Goal: Information Seeking & Learning: Learn about a topic

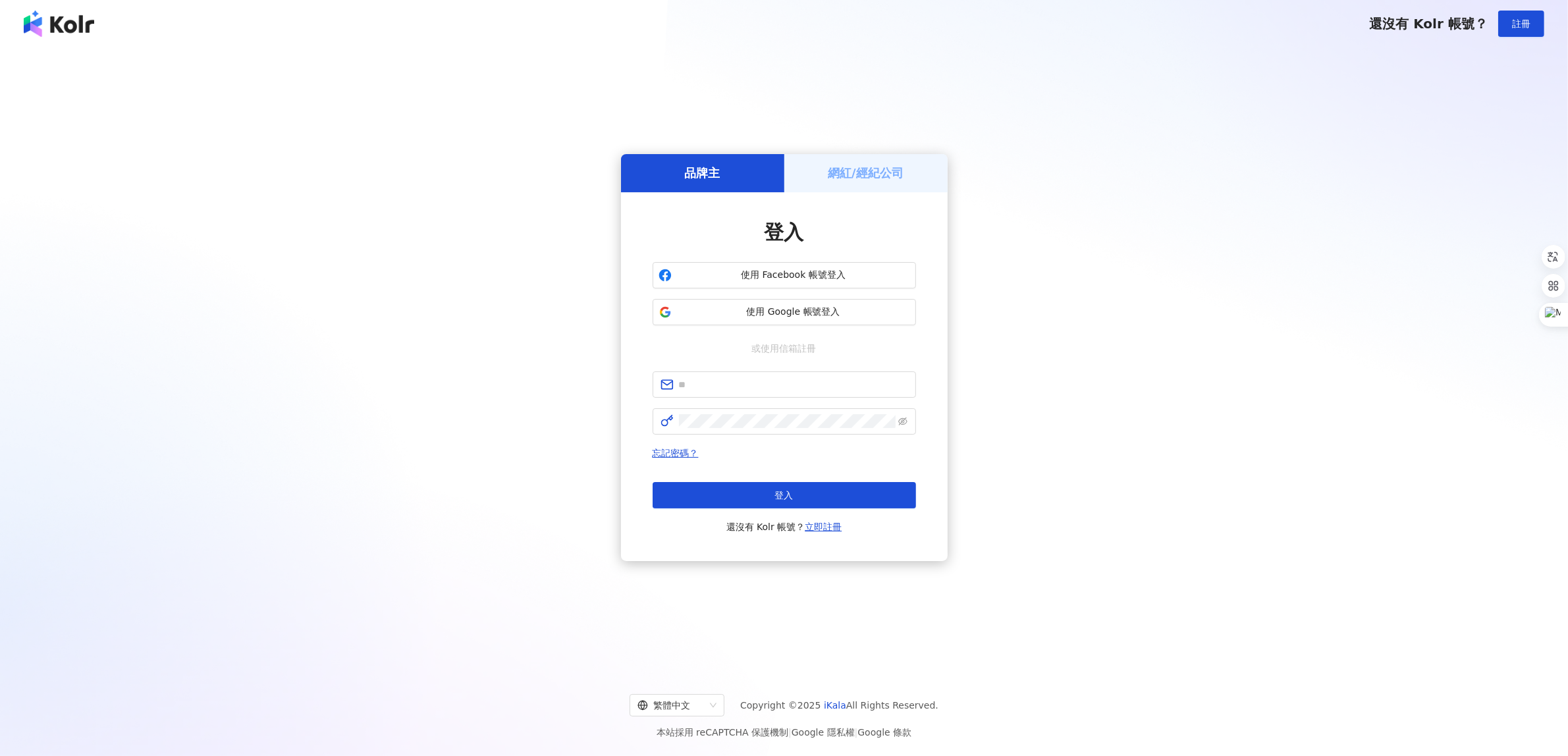
type input "**********"
click button "登入" at bounding box center [784, 496] width 264 height 27
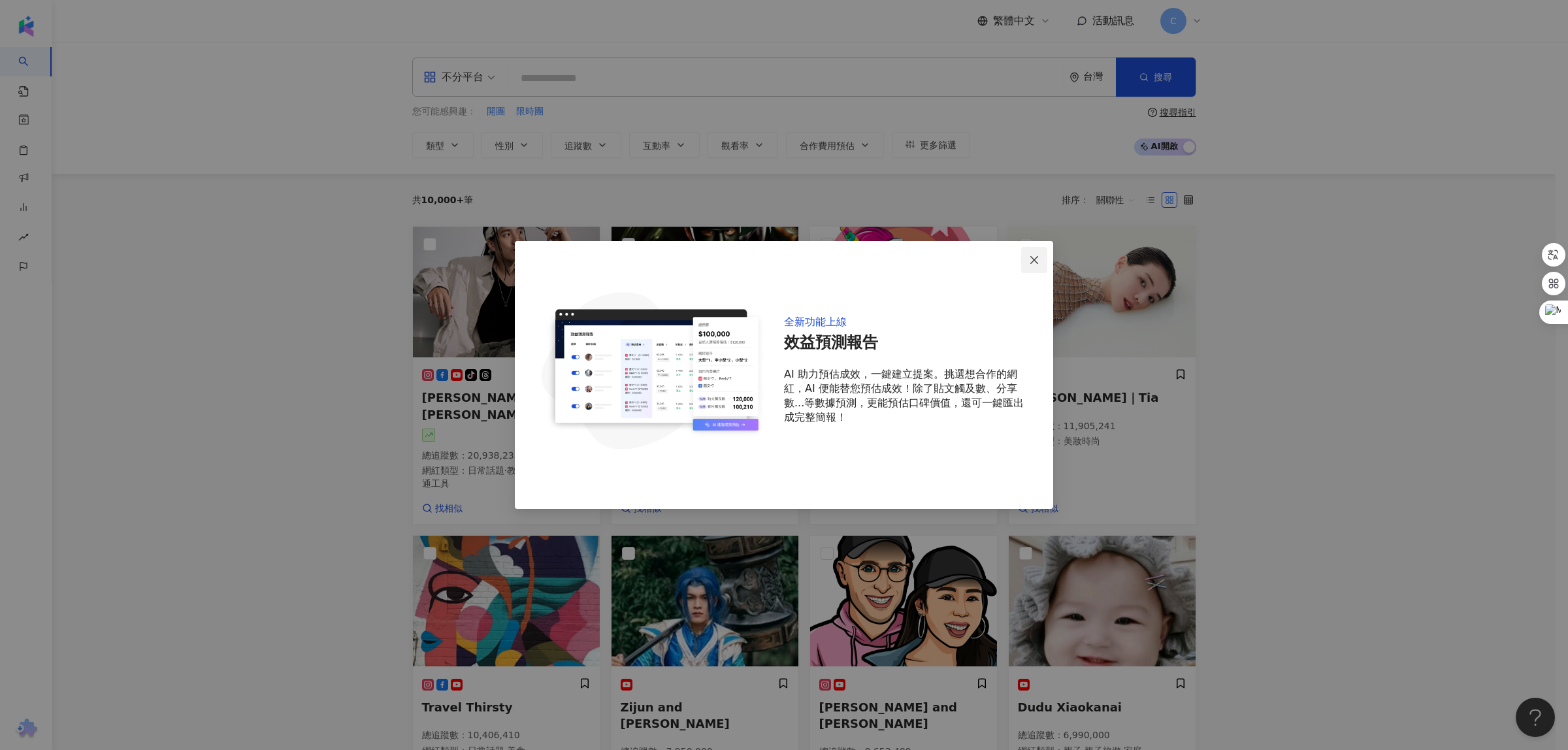
click at [1036, 259] on icon "close" at bounding box center [1034, 260] width 11 height 11
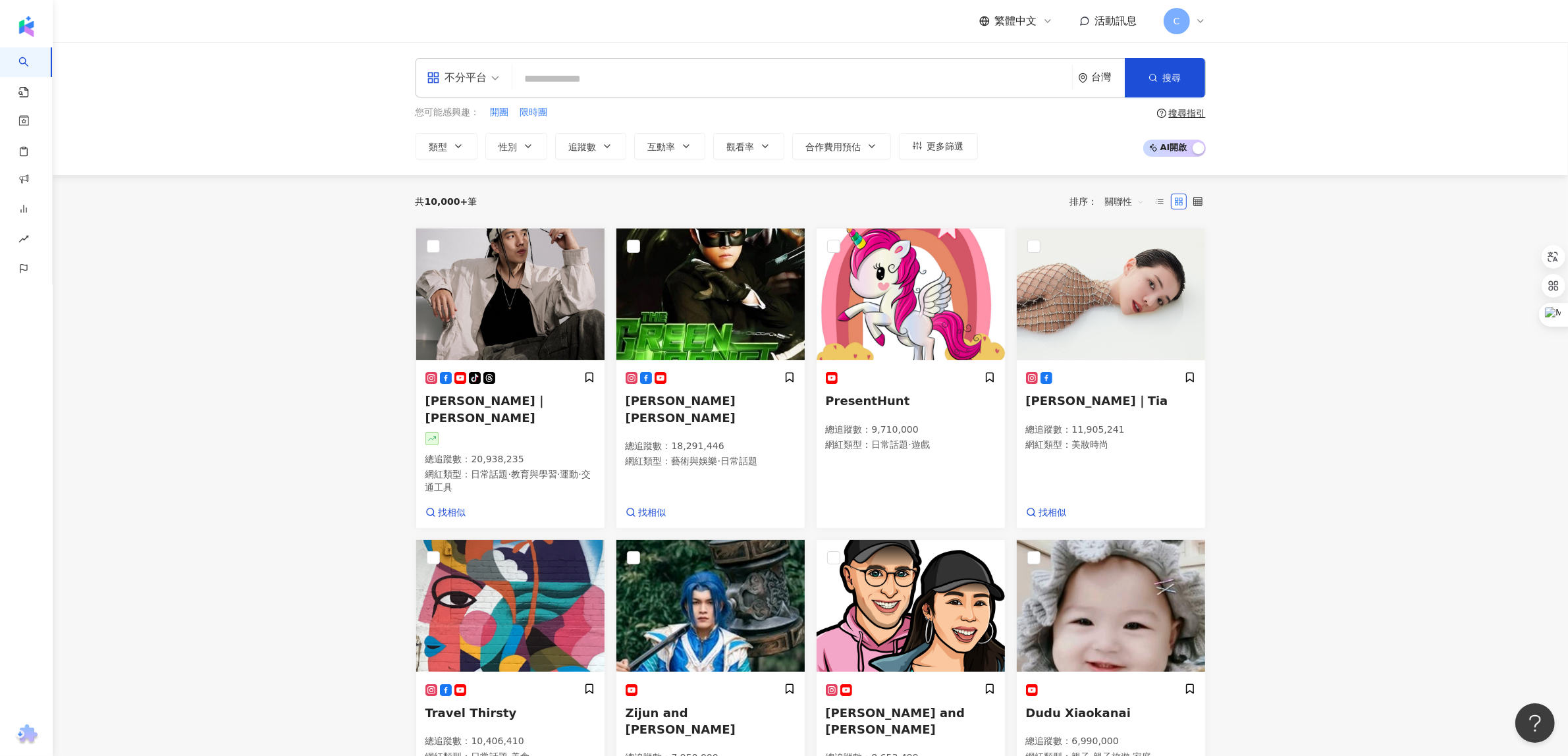
click at [1325, 372] on main "不分平台 台灣 搜尋 您可能感興趣： 開團 限時團 類型 性別 追蹤數 互動率 觀看率 合作費用預估 更多篩選 搜尋指引 AI 開啟 AI 關閉 共 10,0…" at bounding box center [810, 673] width 1516 height 1263
click at [549, 70] on input "search" at bounding box center [792, 79] width 549 height 25
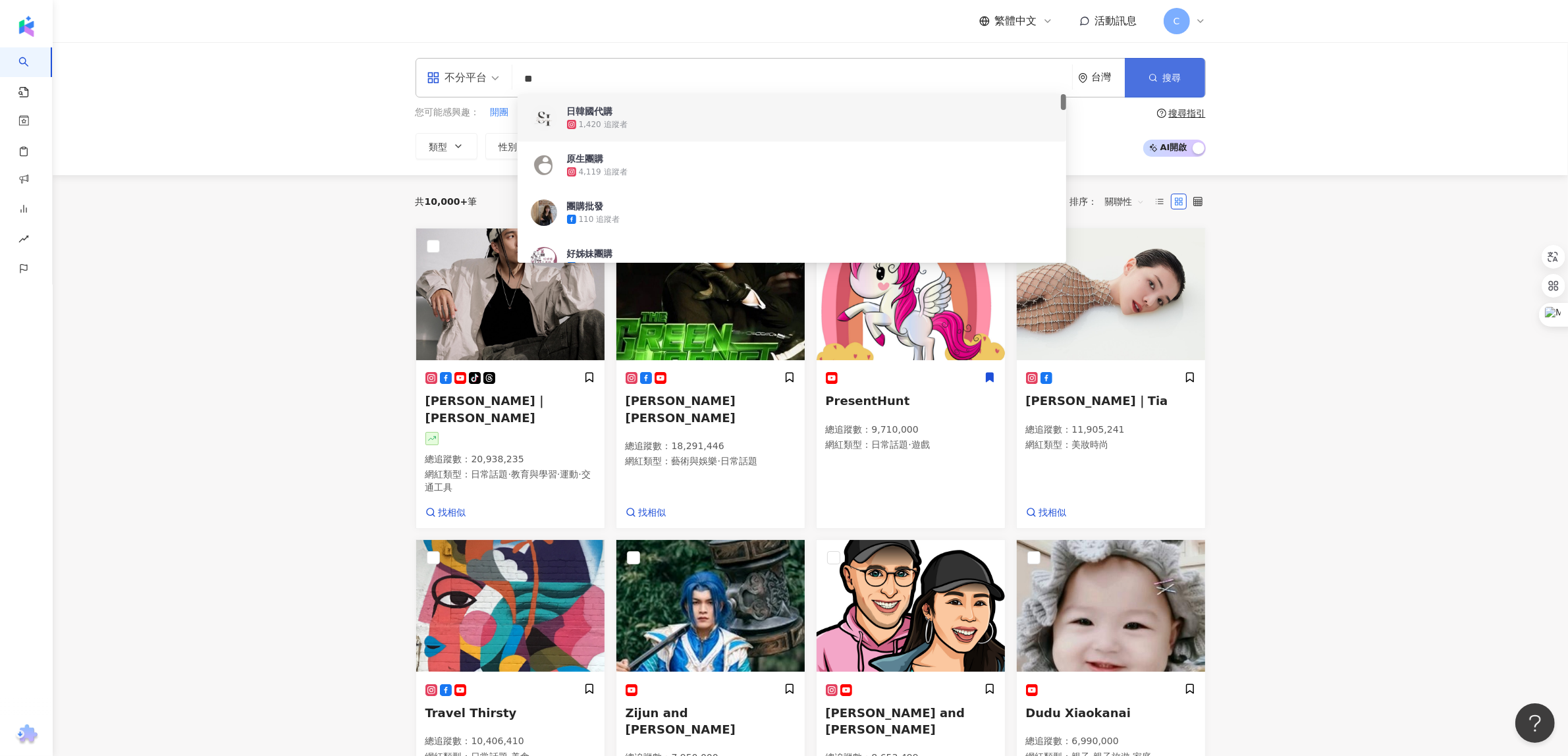
type input "**"
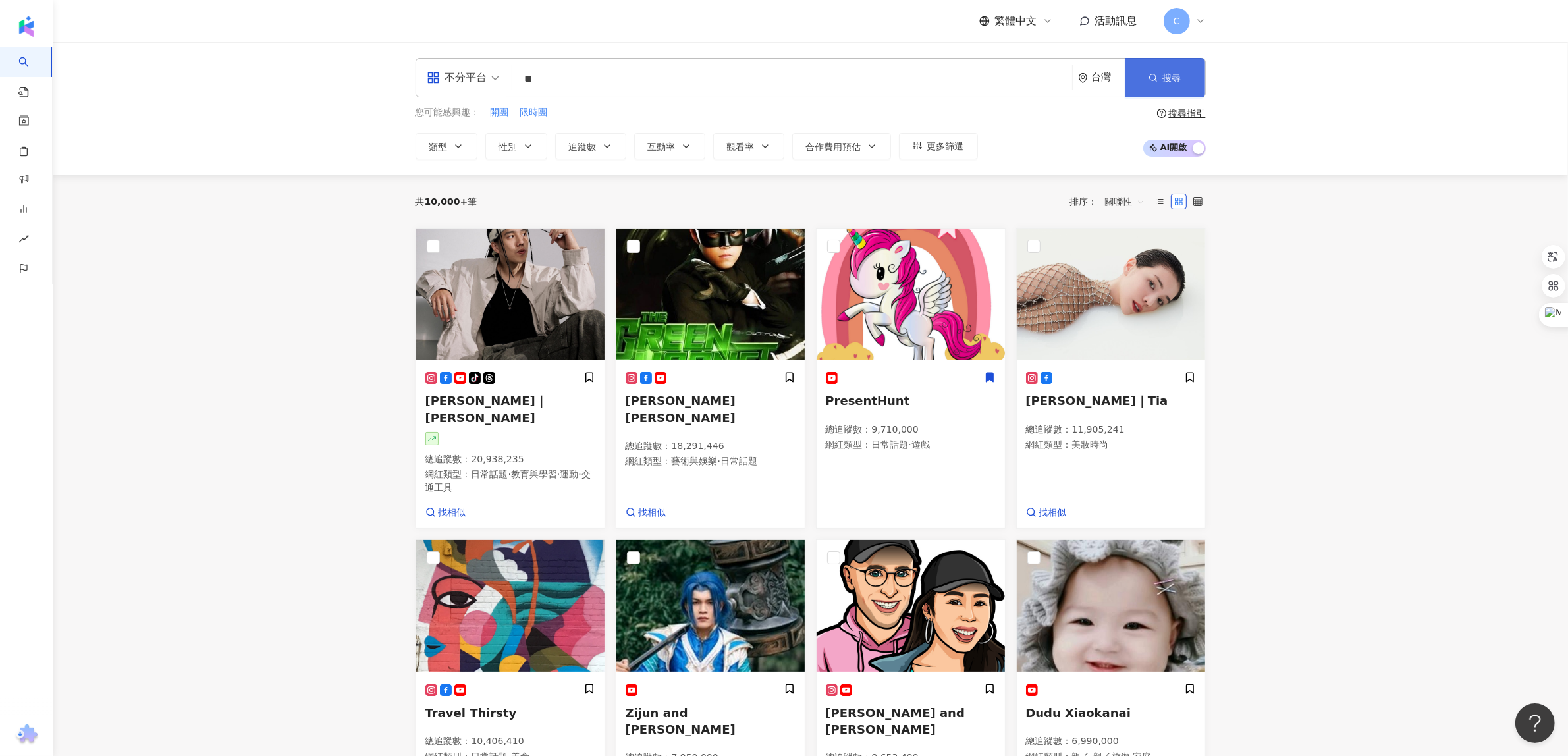
click at [1146, 74] on button "搜尋" at bounding box center [1165, 77] width 80 height 39
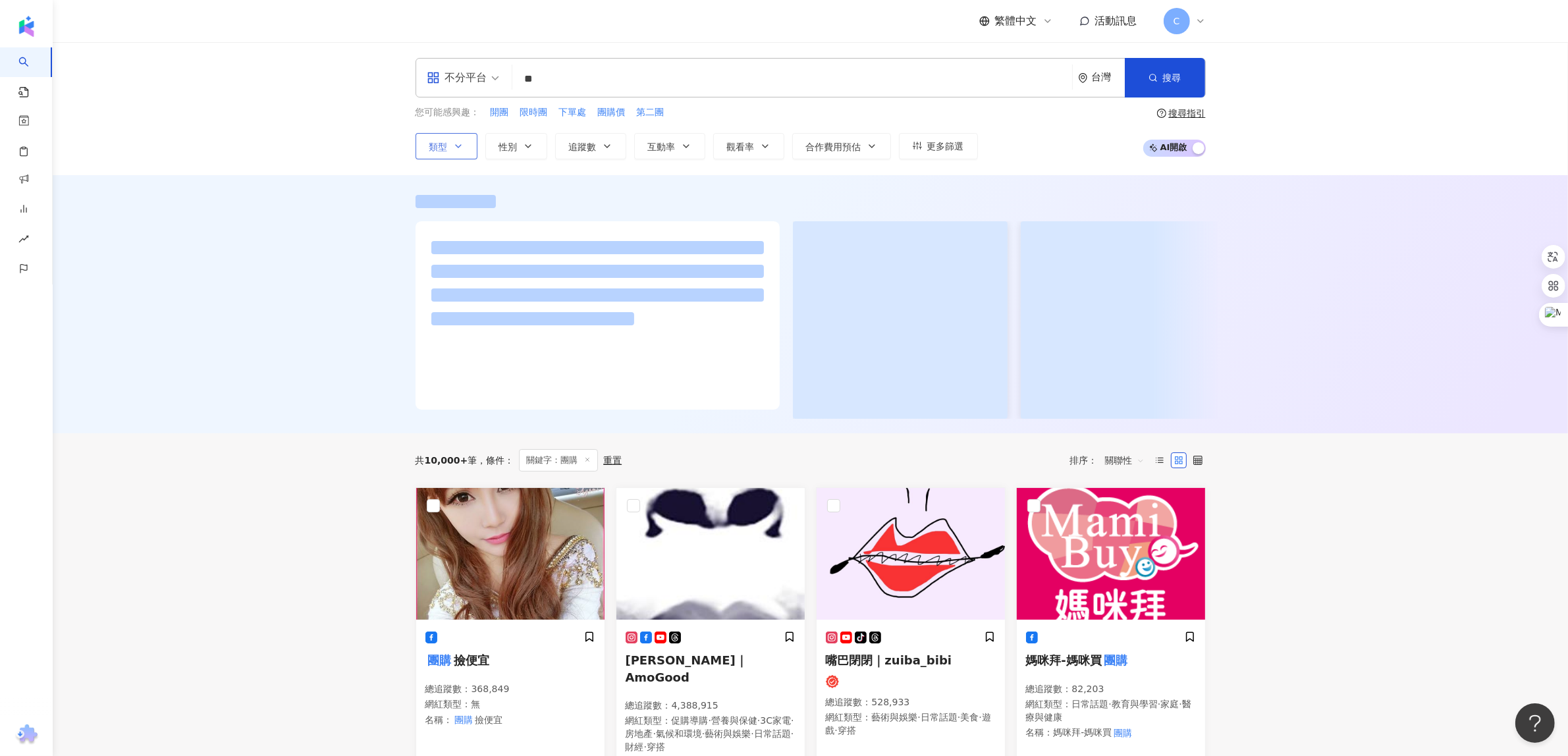
click at [458, 151] on icon "button" at bounding box center [458, 146] width 11 height 11
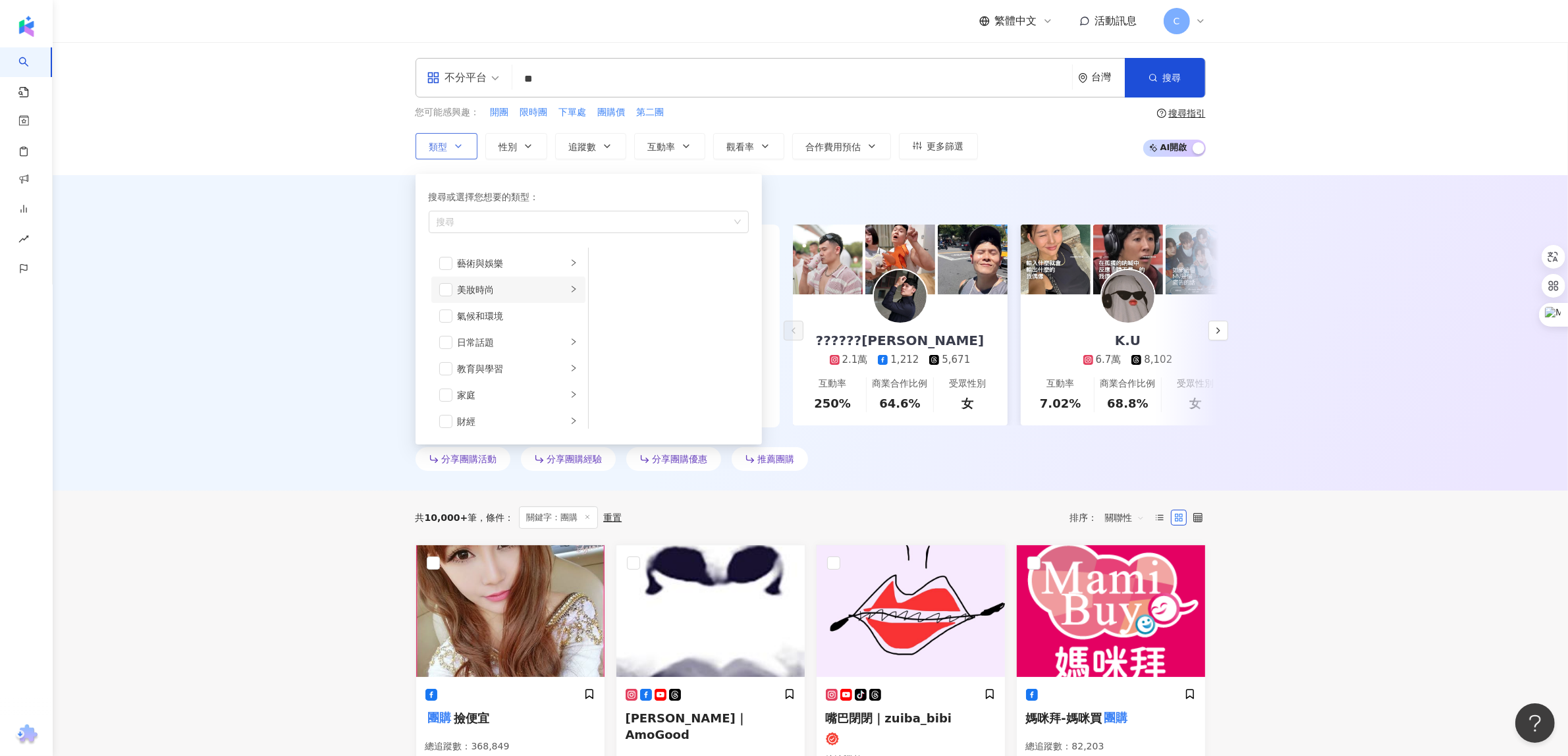
click at [446, 282] on li "美妝時尚" at bounding box center [508, 290] width 154 height 27
click at [442, 290] on span "button" at bounding box center [446, 290] width 13 height 13
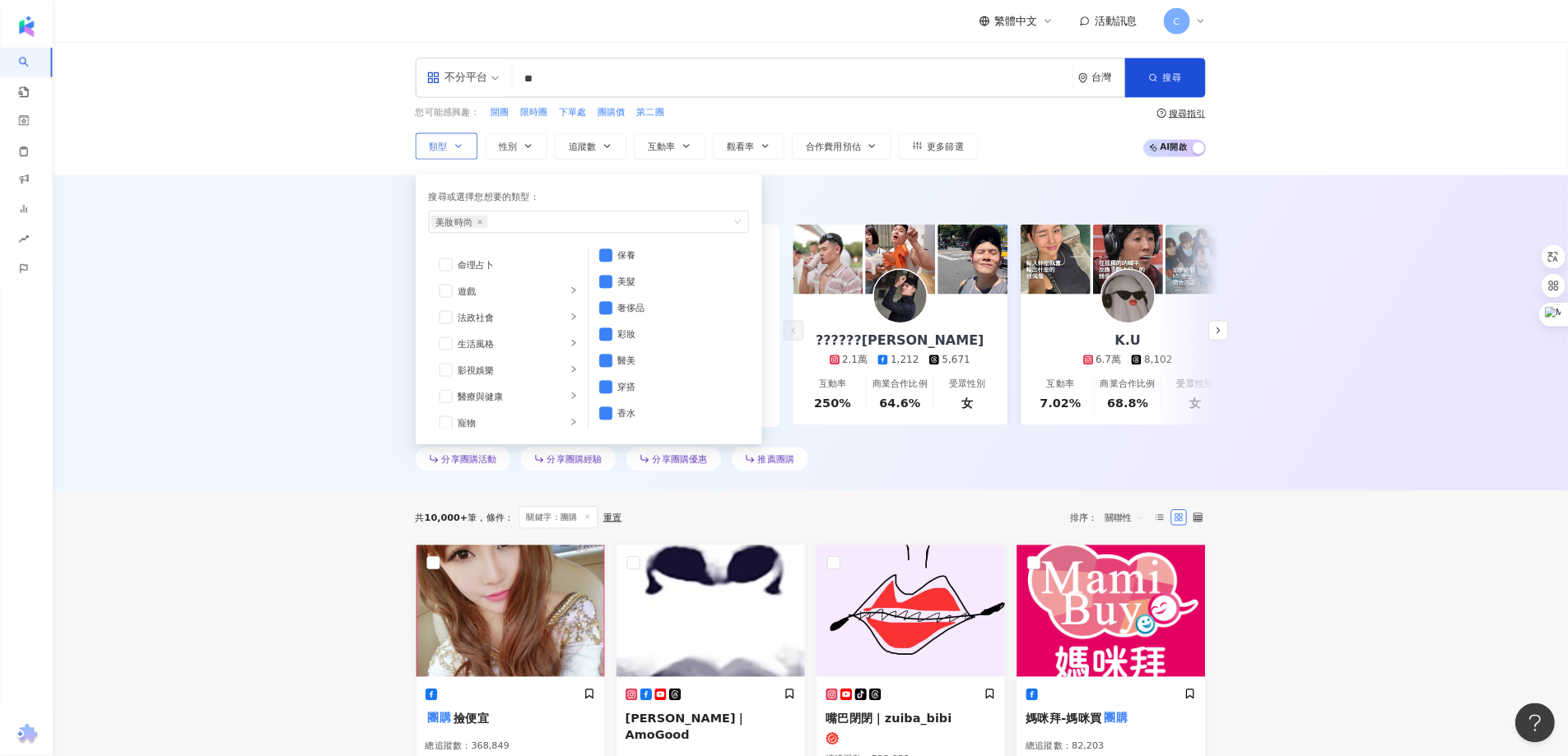
scroll to position [309, 0]
click at [553, 385] on span "button" at bounding box center [557, 383] width 17 height 17
click at [560, 451] on span "button" at bounding box center [557, 448] width 17 height 17
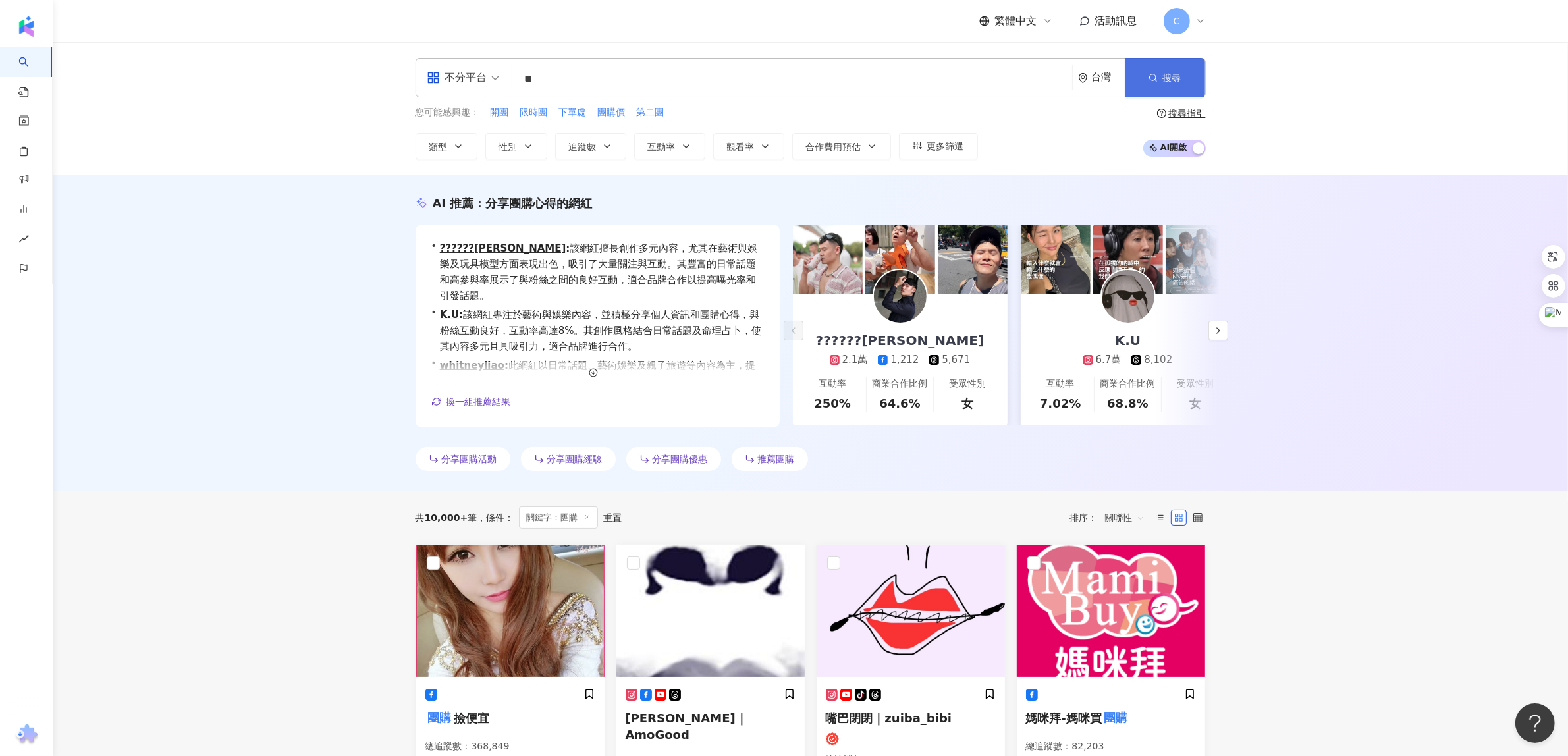
click at [1174, 82] on span "搜尋" at bounding box center [1172, 78] width 19 height 11
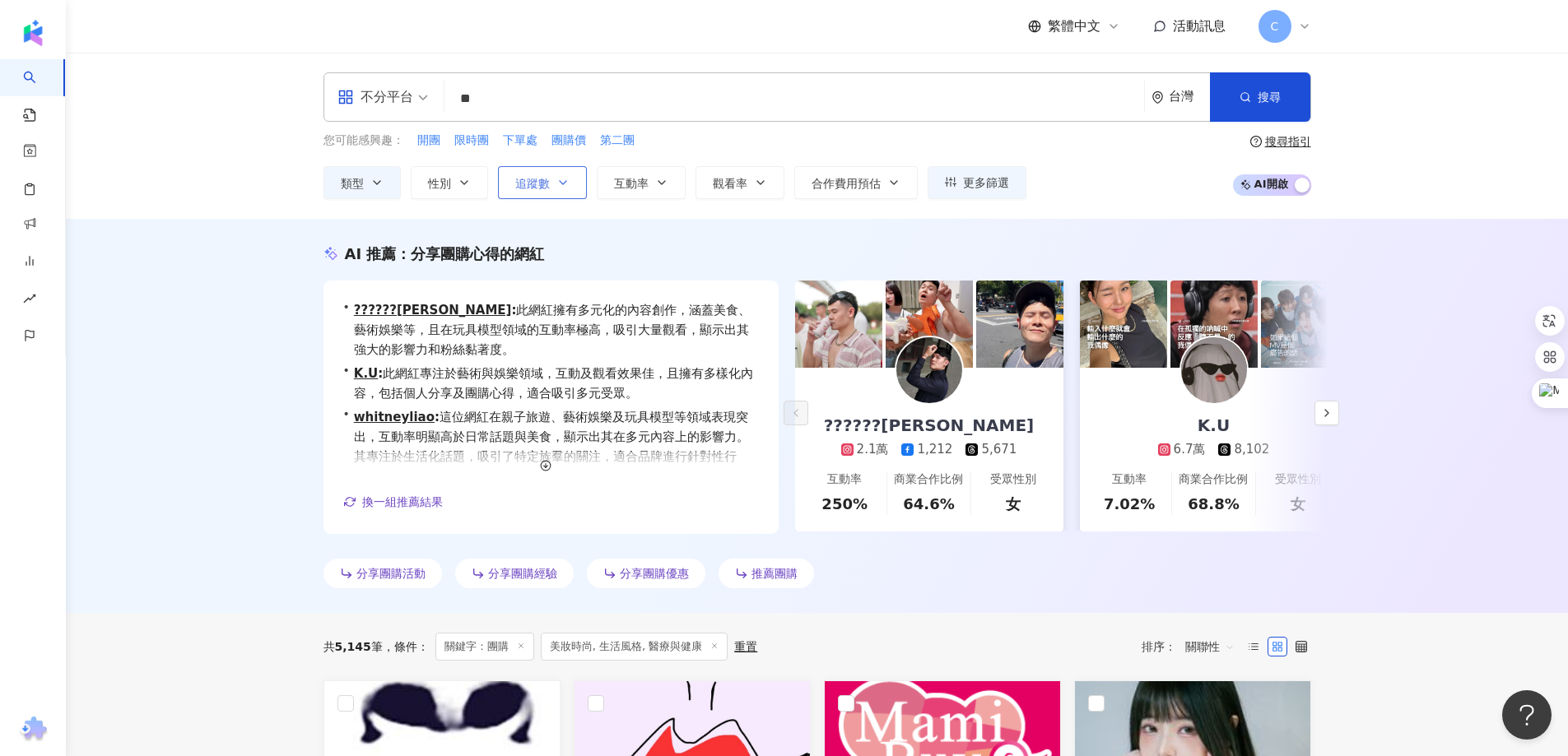
click at [519, 178] on span "追蹤數" at bounding box center [533, 183] width 35 height 13
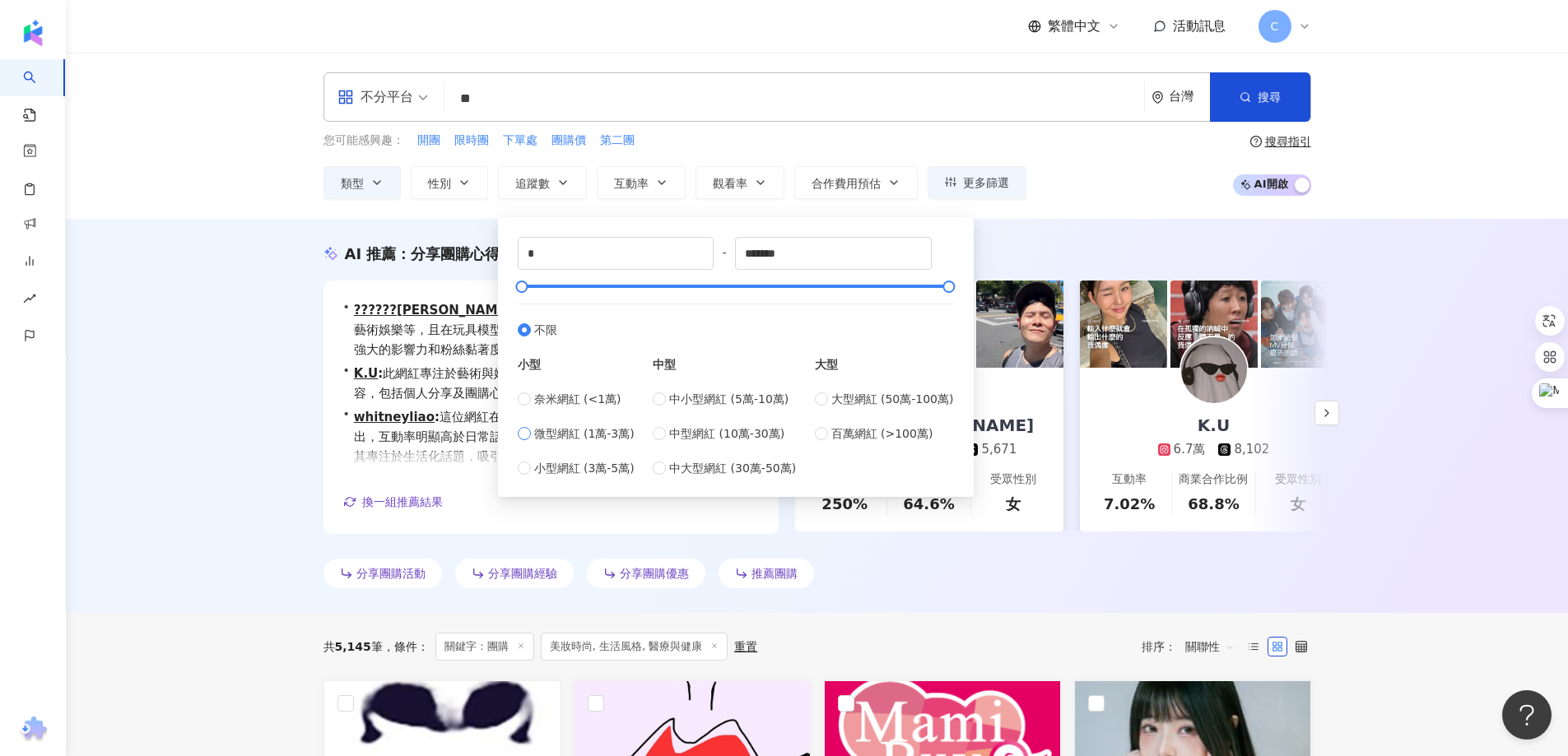
click at [590, 434] on span "微型網紅 (1萬-3萬)" at bounding box center [584, 434] width 100 height 18
type input "*****"
click at [590, 470] on span "小型網紅 (3萬-5萬)" at bounding box center [584, 468] width 100 height 18
type input "*****"
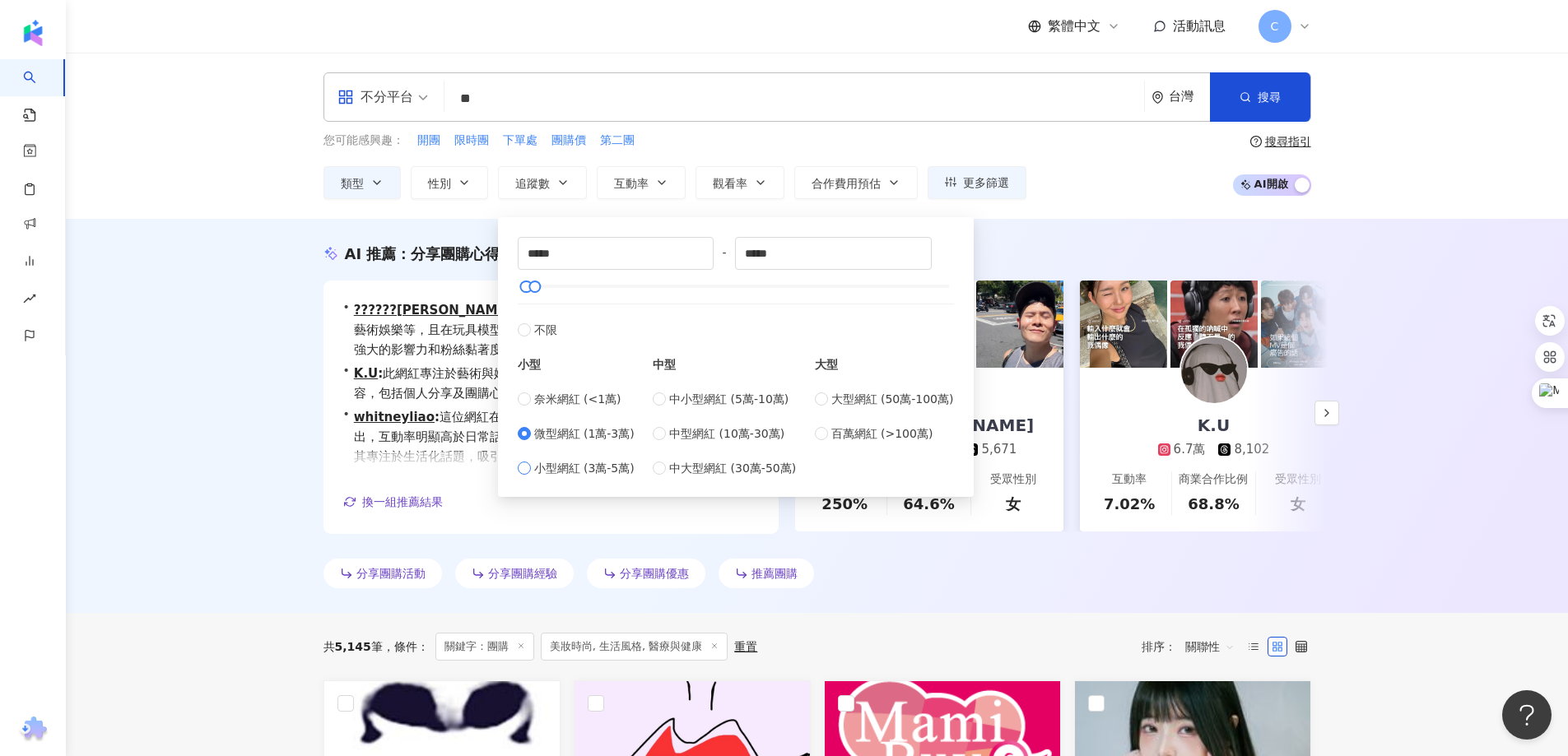
type input "*****"
click at [582, 432] on span "微型網紅 (1萬-3萬)" at bounding box center [584, 434] width 100 height 18
type input "*****"
click at [583, 463] on span "小型網紅 (3萬-5萬)" at bounding box center [584, 468] width 100 height 18
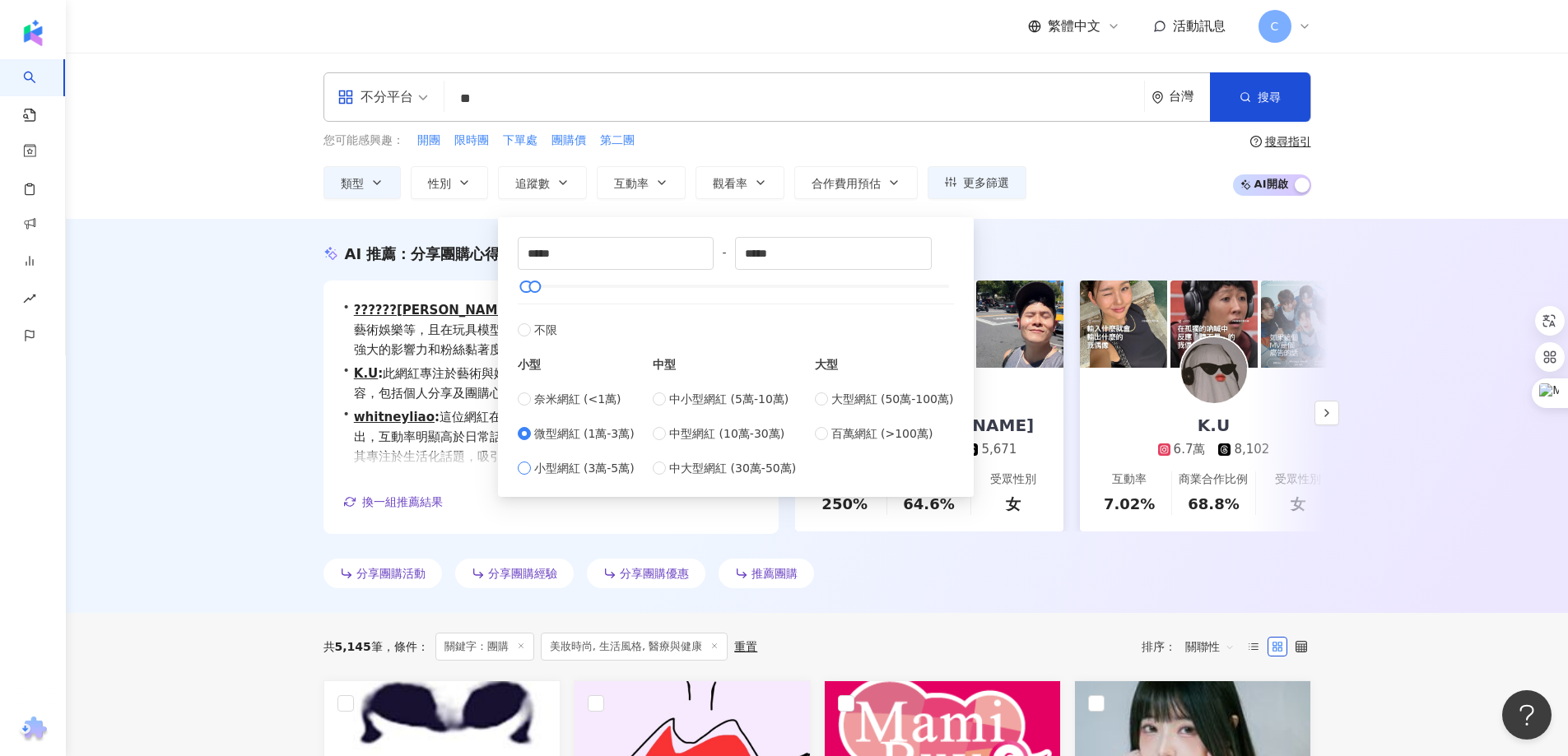
type input "*****"
click at [576, 439] on span "微型網紅 (1萬-3萬)" at bounding box center [584, 434] width 100 height 18
type input "*****"
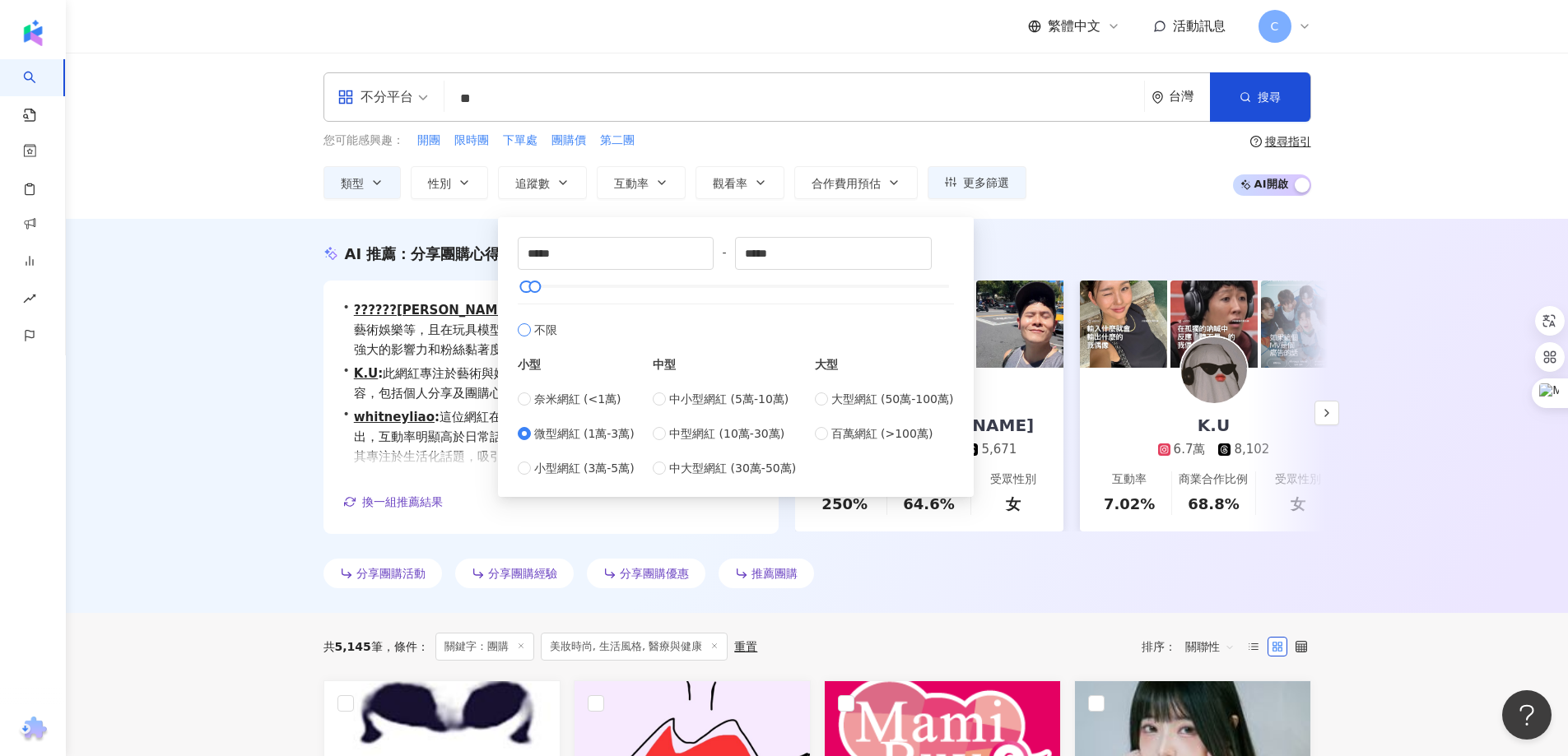
click at [537, 326] on span "不限" at bounding box center [546, 330] width 23 height 18
type input "*"
drag, startPoint x: 945, startPoint y: 286, endPoint x: 564, endPoint y: 284, distance: 381.0
click at [559, 284] on div at bounding box center [563, 286] width 9 height 9
drag, startPoint x: 789, startPoint y: 255, endPoint x: 702, endPoint y: 260, distance: 87.1
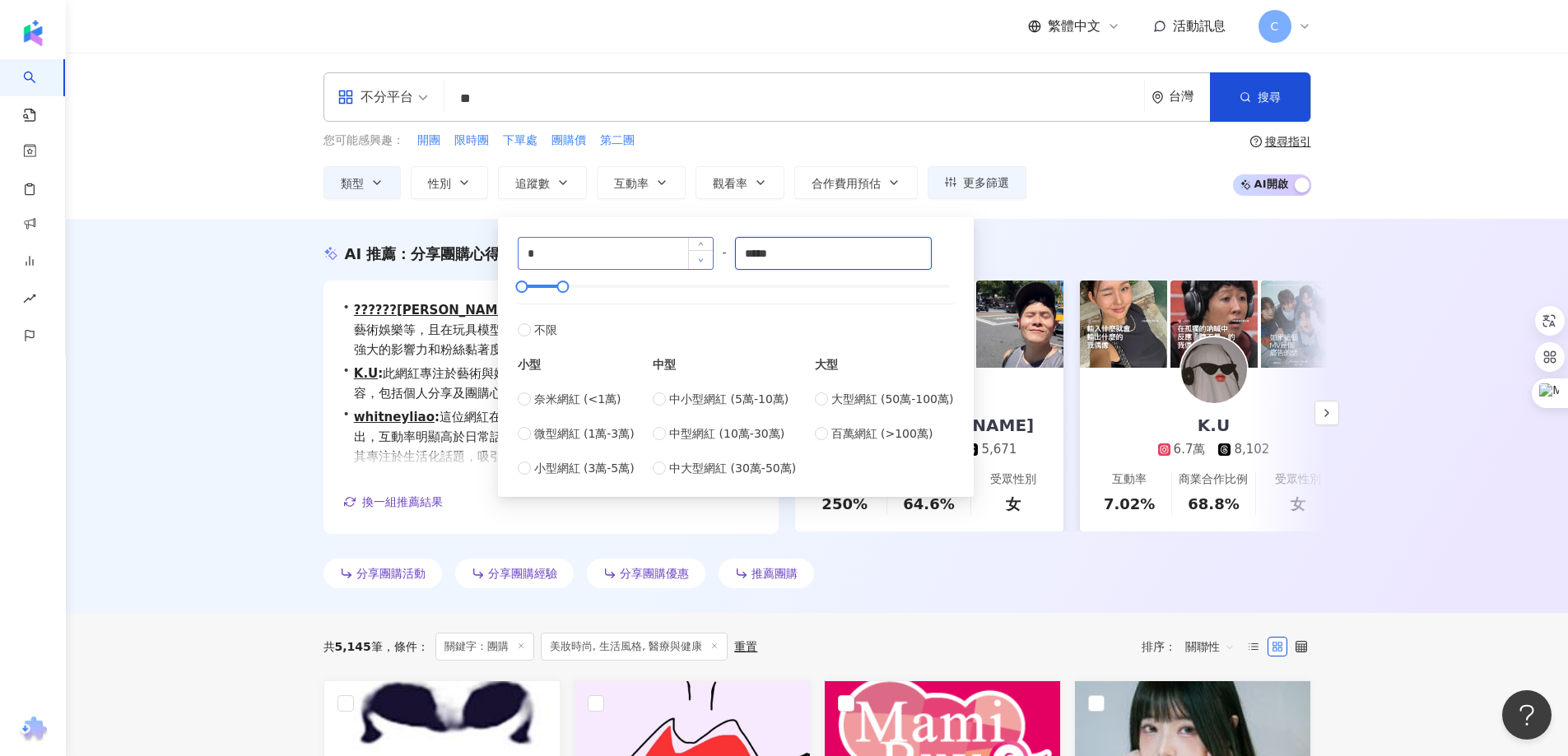
click at [702, 260] on div "* - ***** 不限 小型 奈米網紅 (<1萬) 微型網紅 (1萬-3萬) 小型網紅 (3萬-5萬) 中型 中小型網紅 (5萬-10萬) 中型網紅 (10…" at bounding box center [736, 358] width 437 height 241
type input "*"
type input "******"
click at [1245, 102] on icon "button" at bounding box center [1245, 97] width 12 height 12
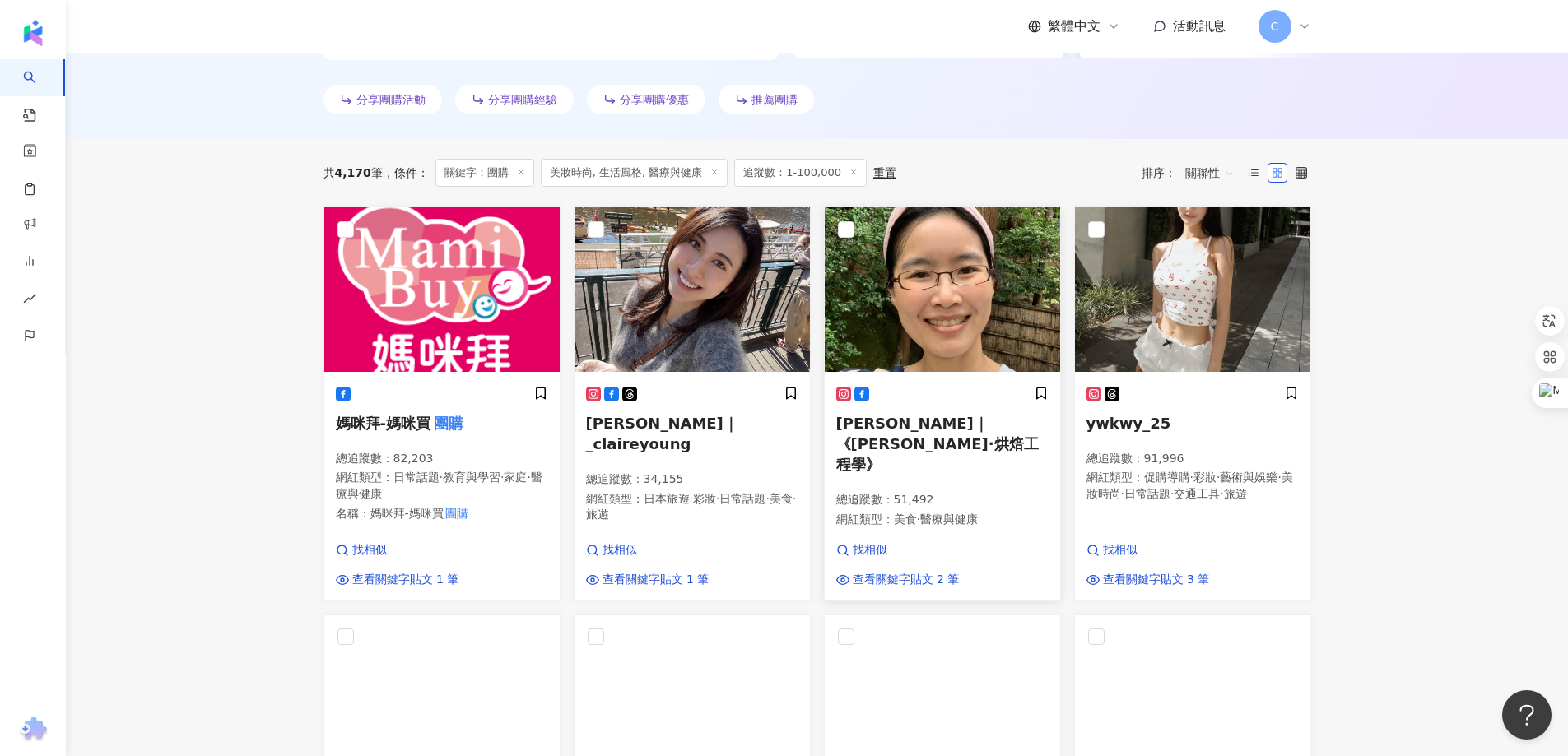
scroll to position [412, 0]
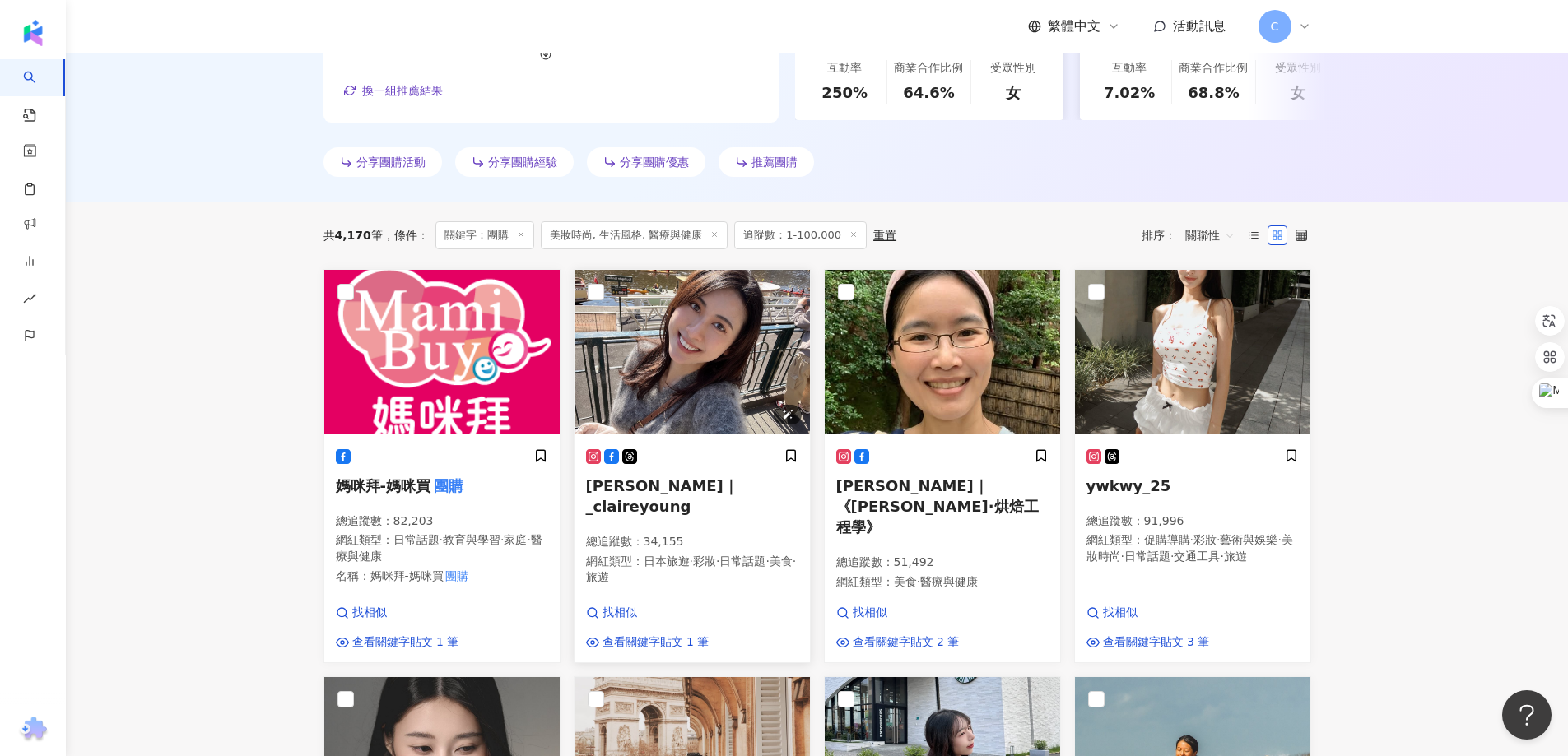
click at [728, 374] on img at bounding box center [692, 352] width 236 height 164
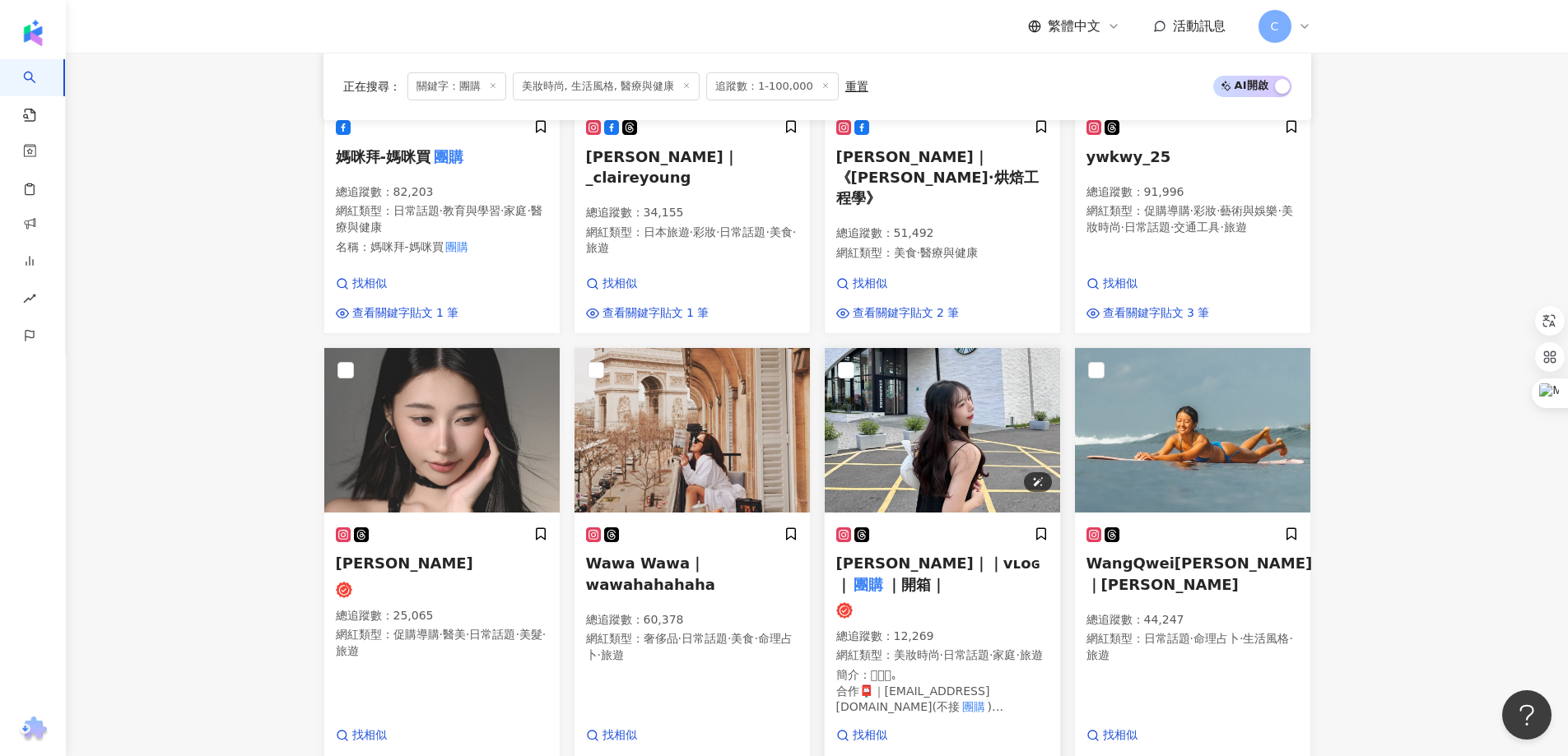
scroll to position [823, 0]
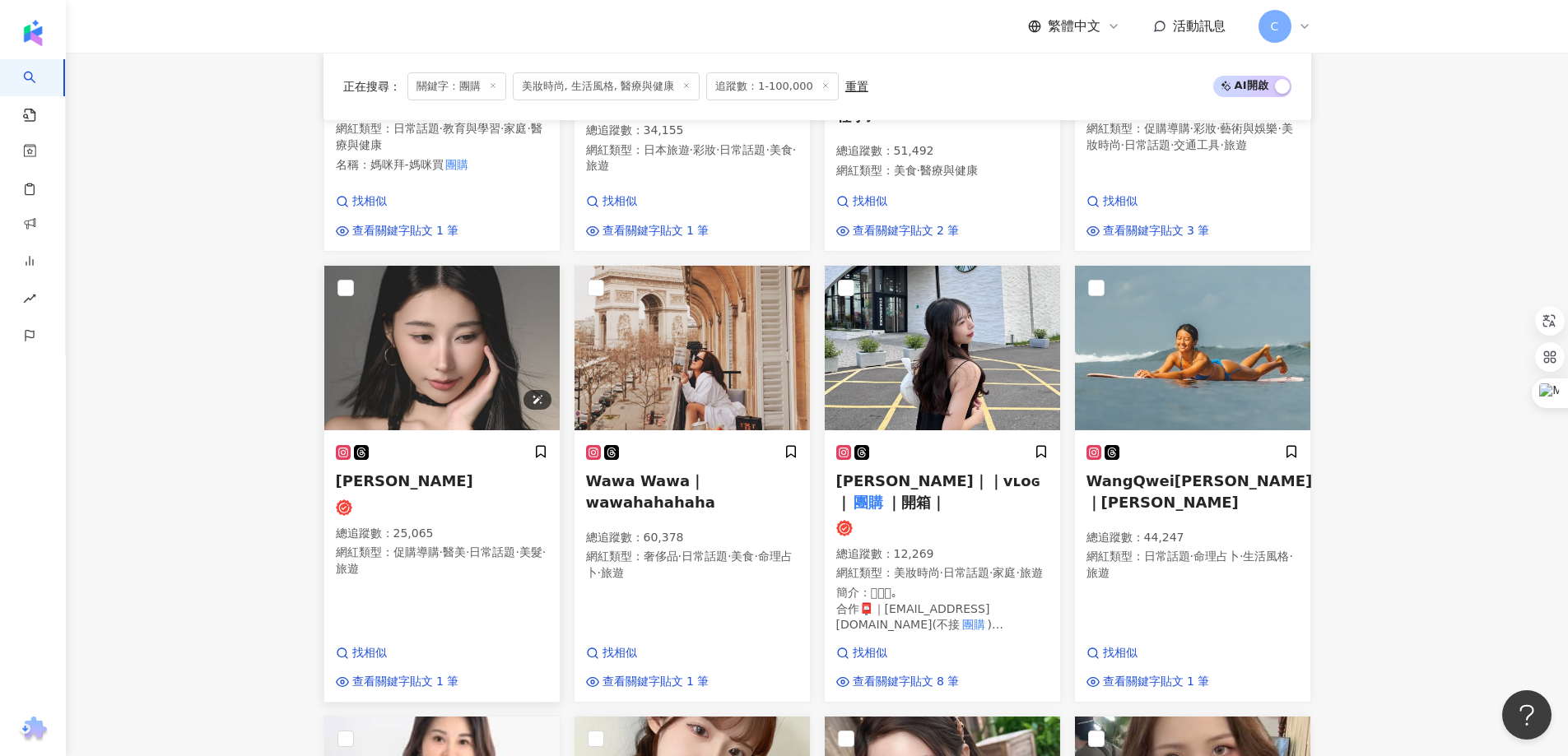
click at [431, 363] on img at bounding box center [442, 348] width 236 height 164
click at [710, 360] on img at bounding box center [692, 348] width 236 height 164
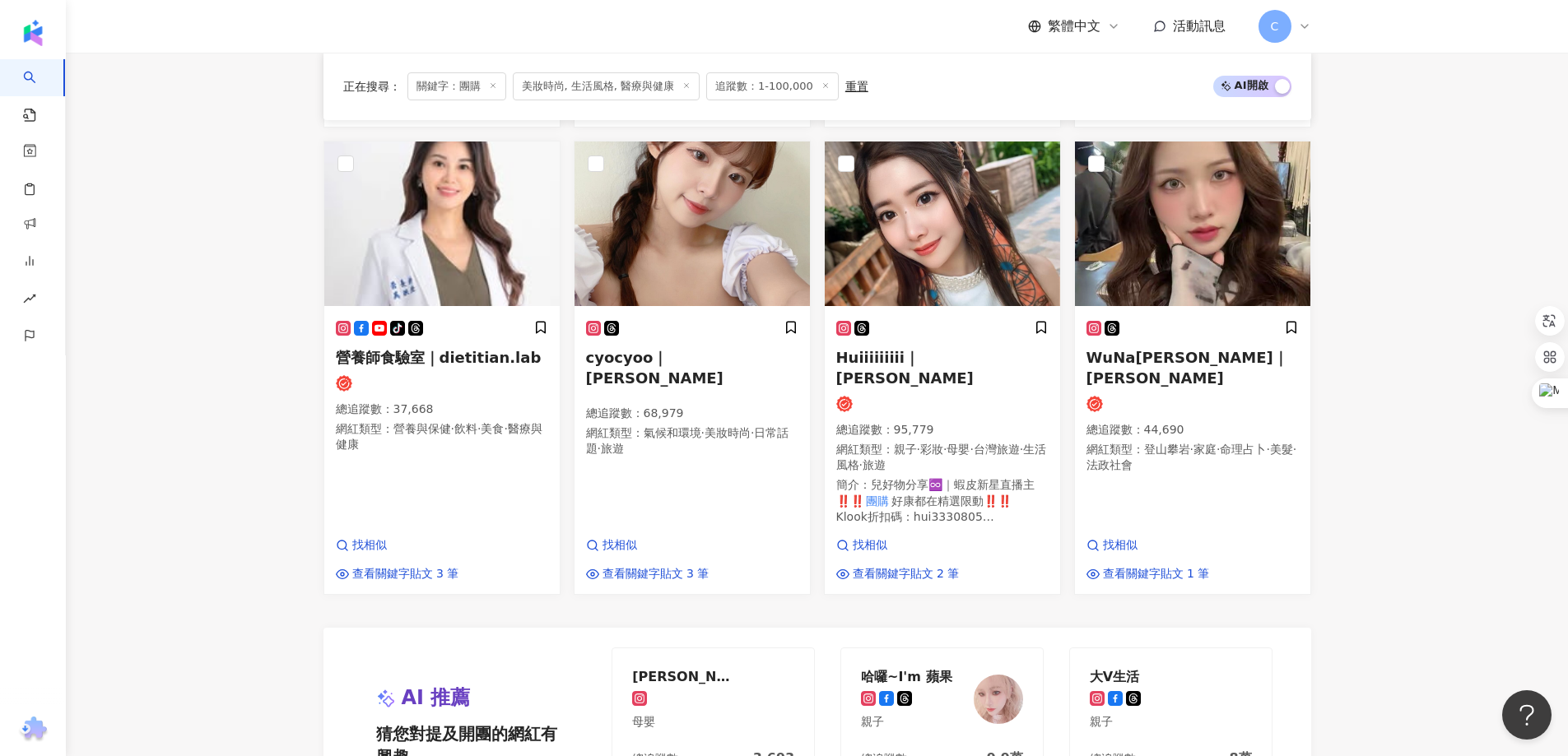
scroll to position [1399, 0]
click at [477, 252] on img at bounding box center [442, 223] width 236 height 164
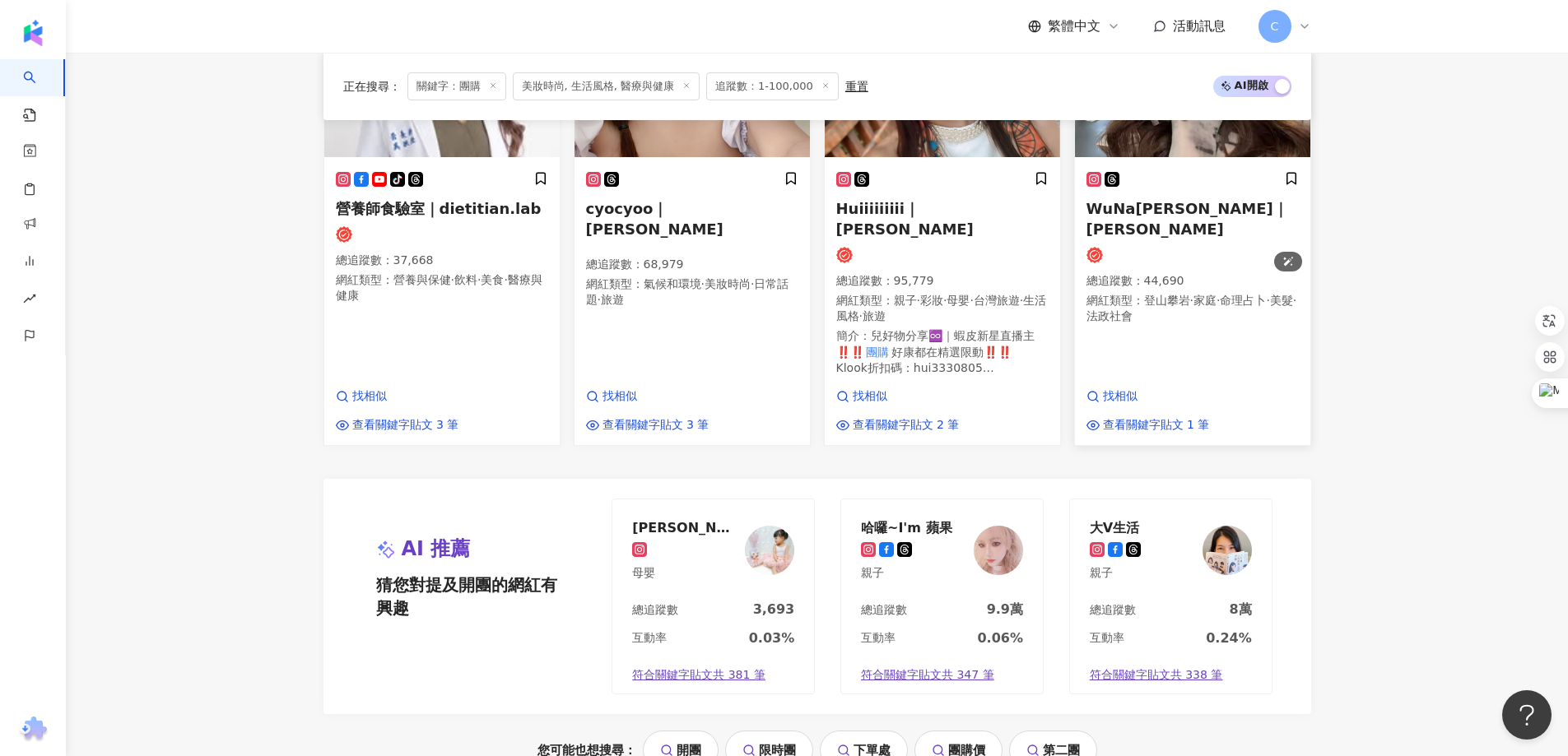
scroll to position [1810, 0]
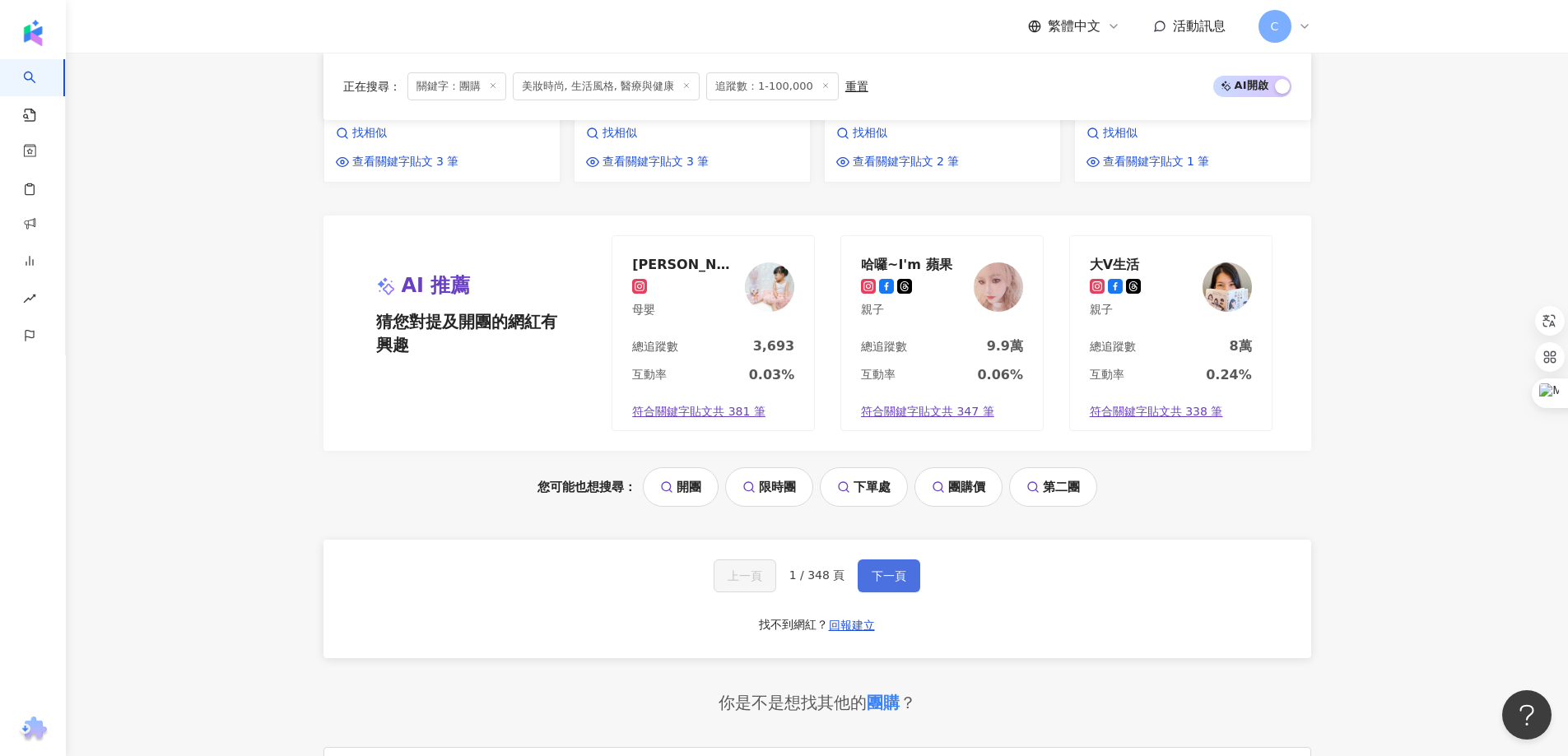
click at [872, 569] on span "下一頁" at bounding box center [889, 576] width 35 height 13
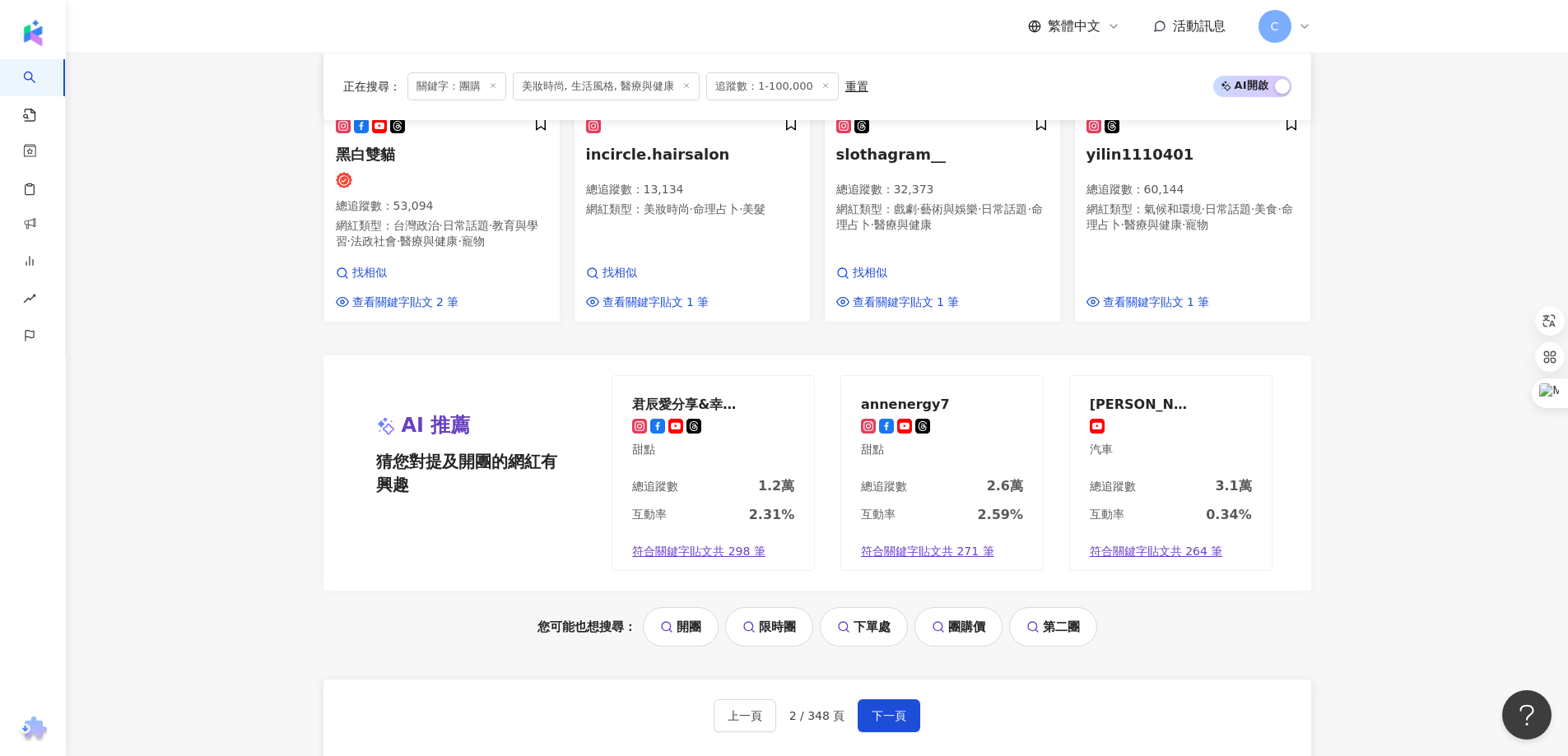
scroll to position [1563, 0]
click at [741, 710] on span "上一頁" at bounding box center [745, 715] width 35 height 13
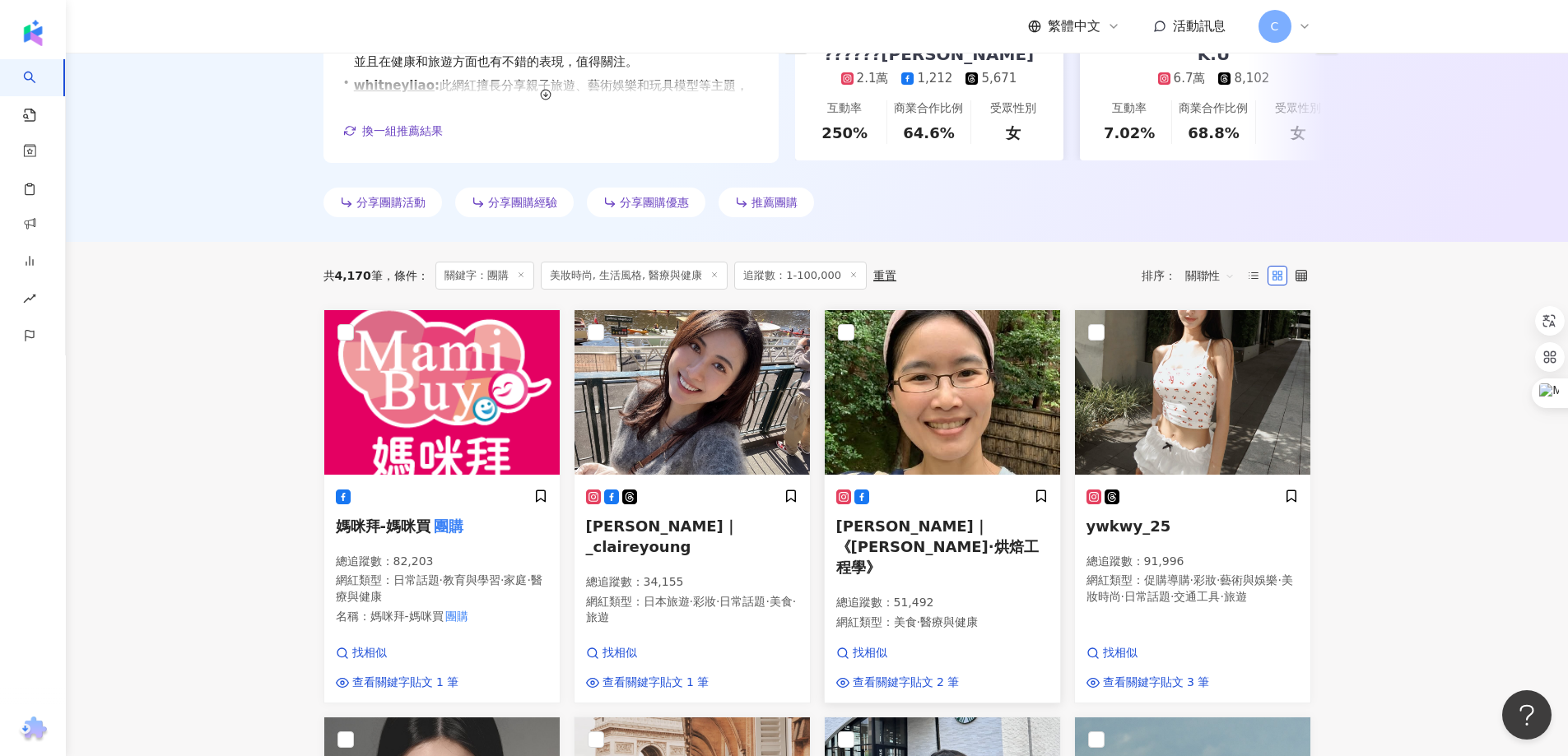
scroll to position [453, 0]
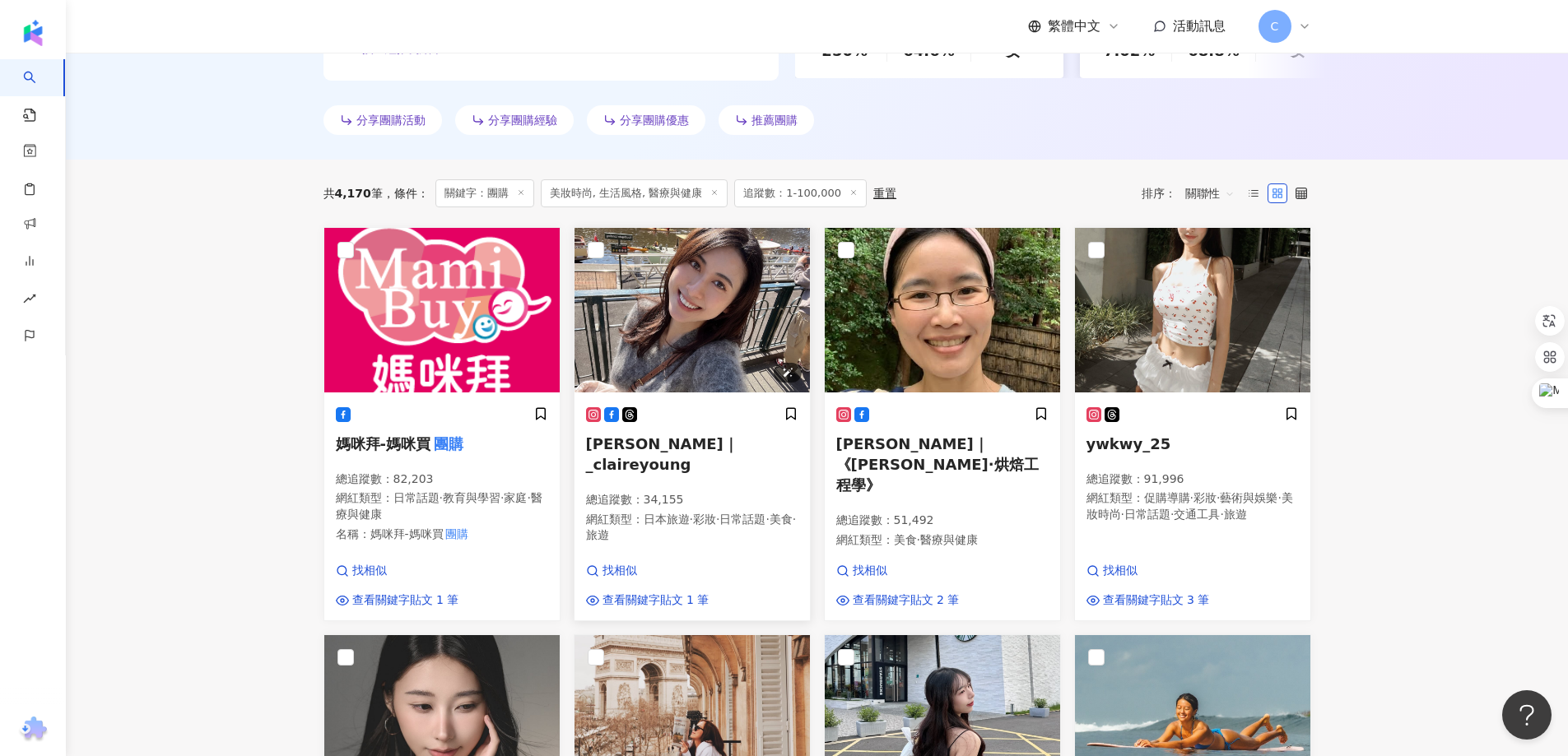
click at [711, 359] on img at bounding box center [692, 310] width 236 height 164
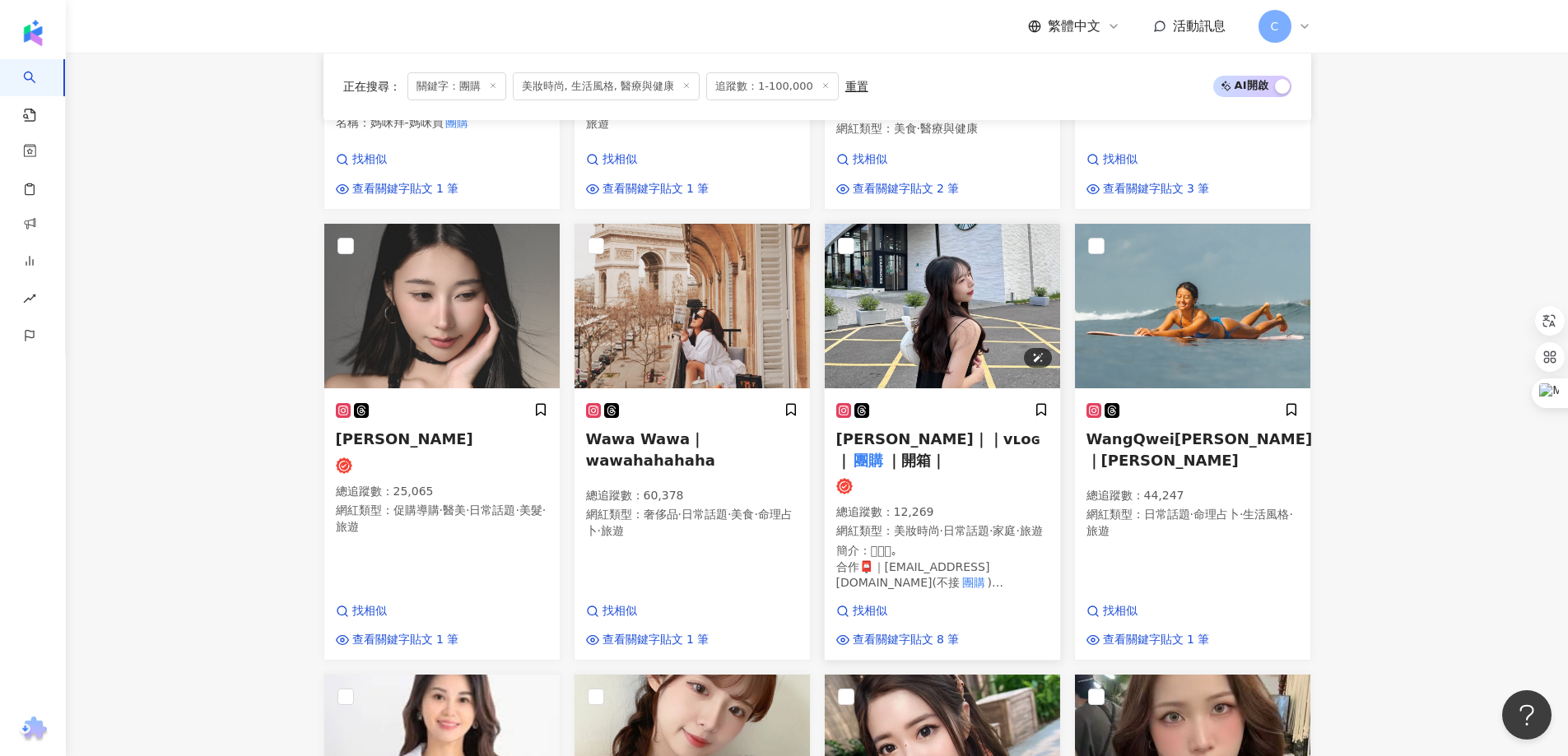
click at [977, 349] on img at bounding box center [943, 306] width 236 height 164
click at [1160, 353] on img at bounding box center [1193, 306] width 236 height 164
click at [484, 331] on img at bounding box center [442, 306] width 236 height 164
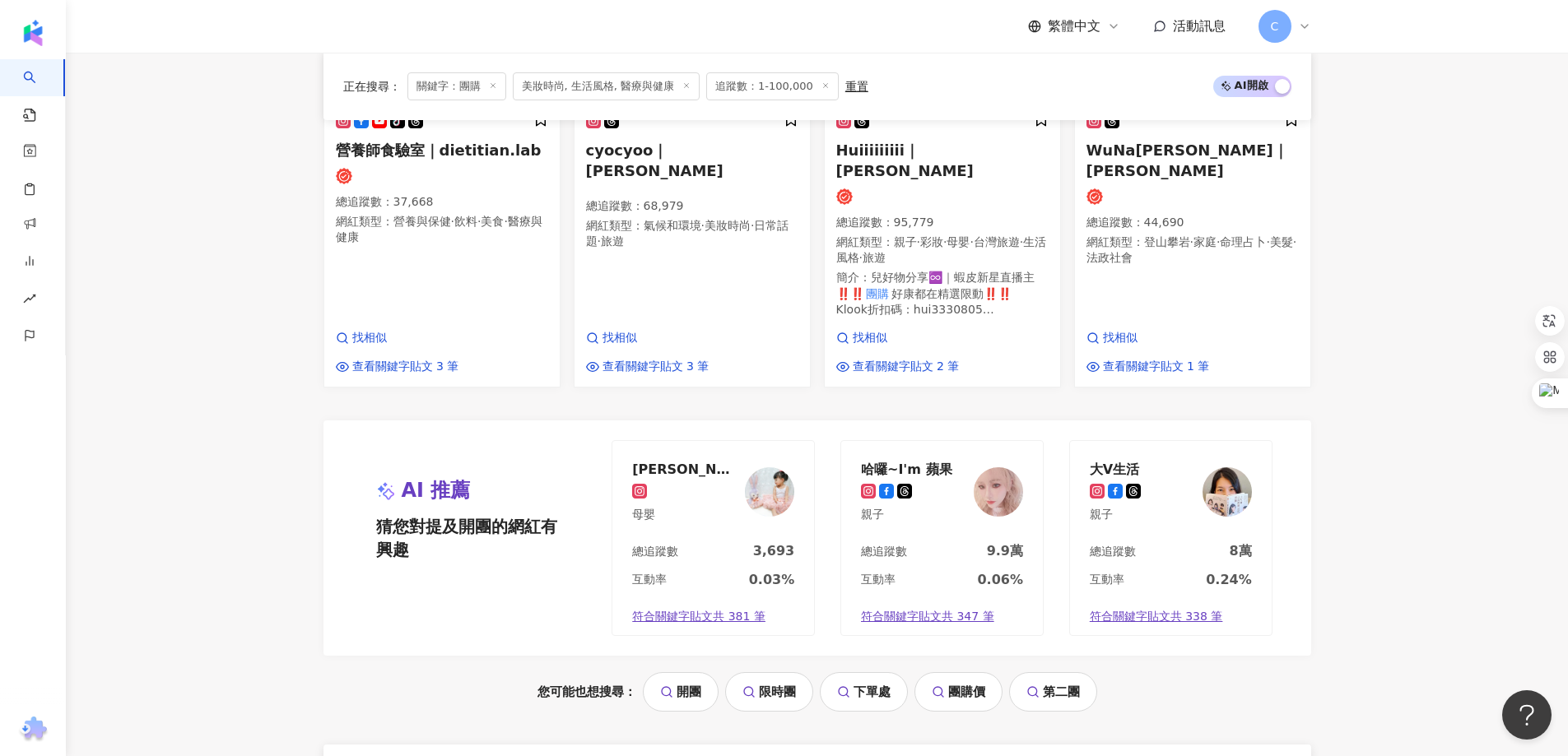
scroll to position [2124, 0]
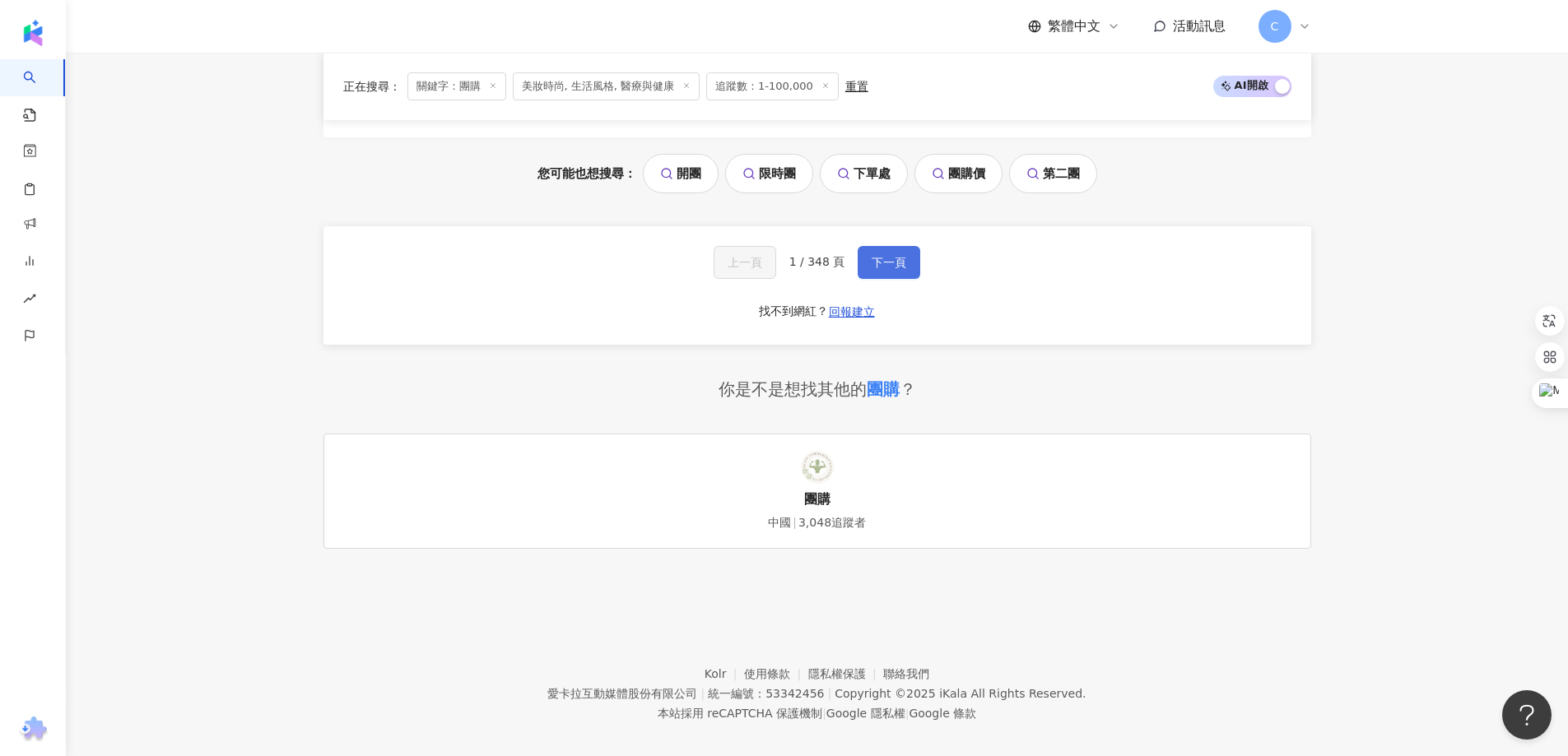
click at [891, 256] on span "下一頁" at bounding box center [889, 262] width 35 height 13
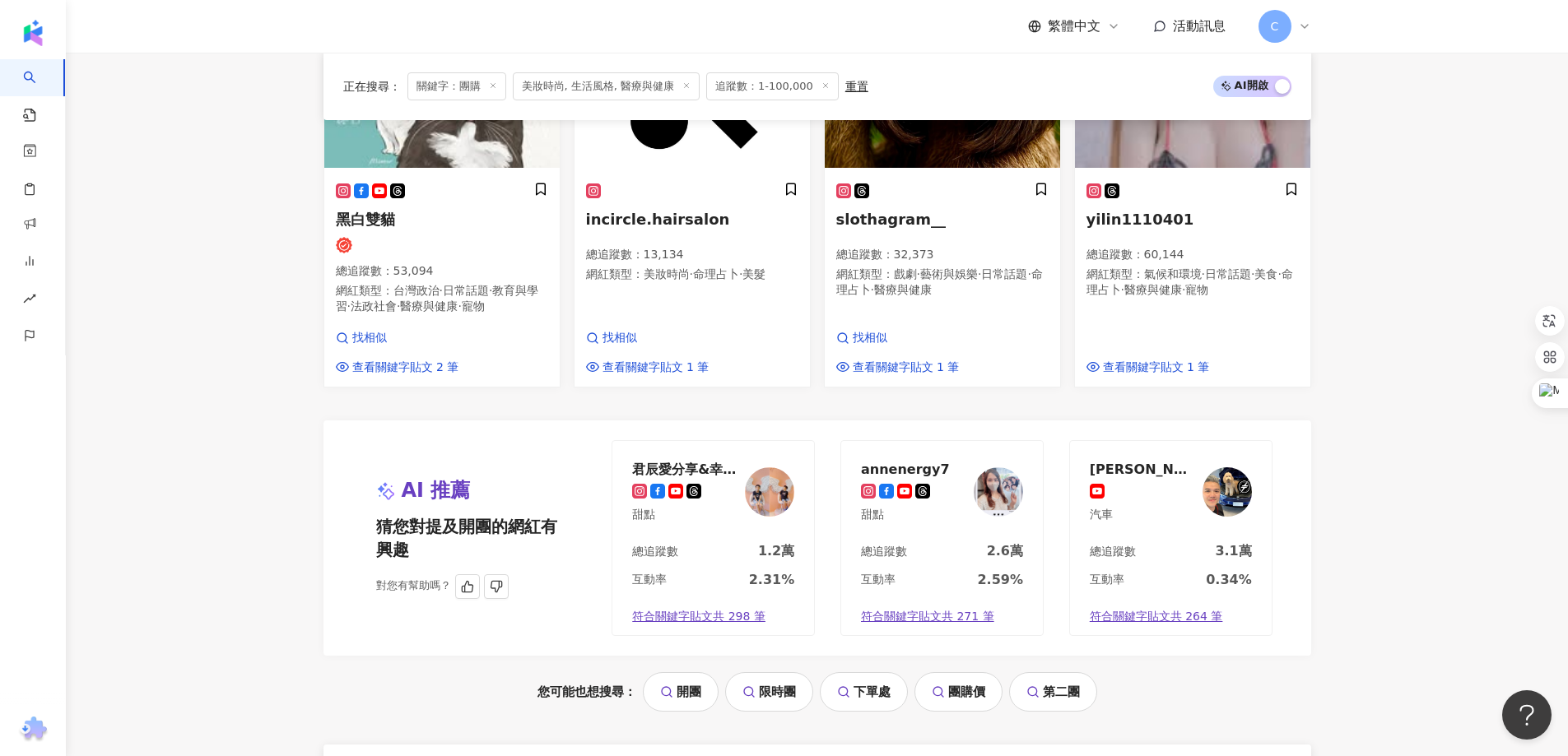
scroll to position [1810, 0]
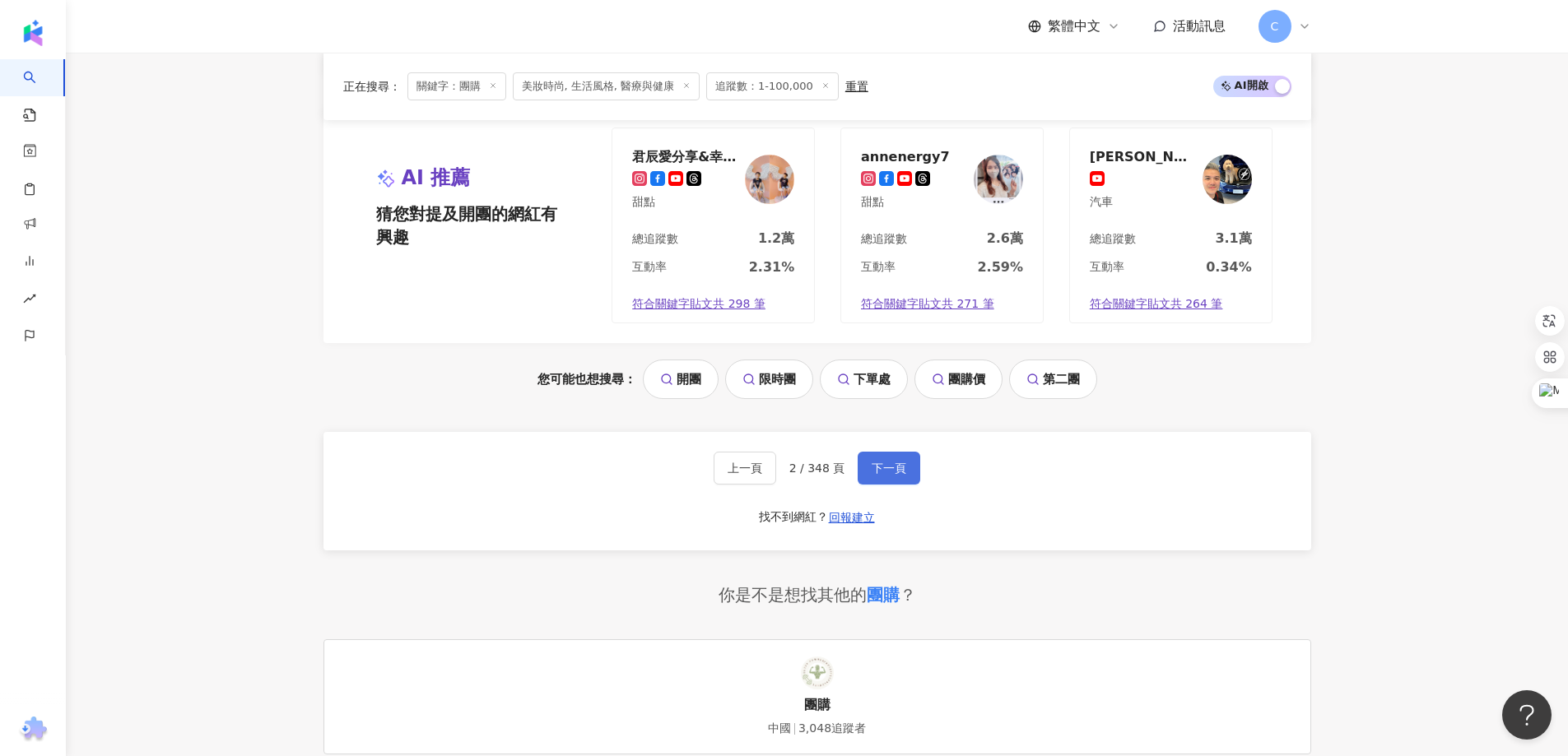
click at [897, 461] on span "下一頁" at bounding box center [889, 468] width 35 height 13
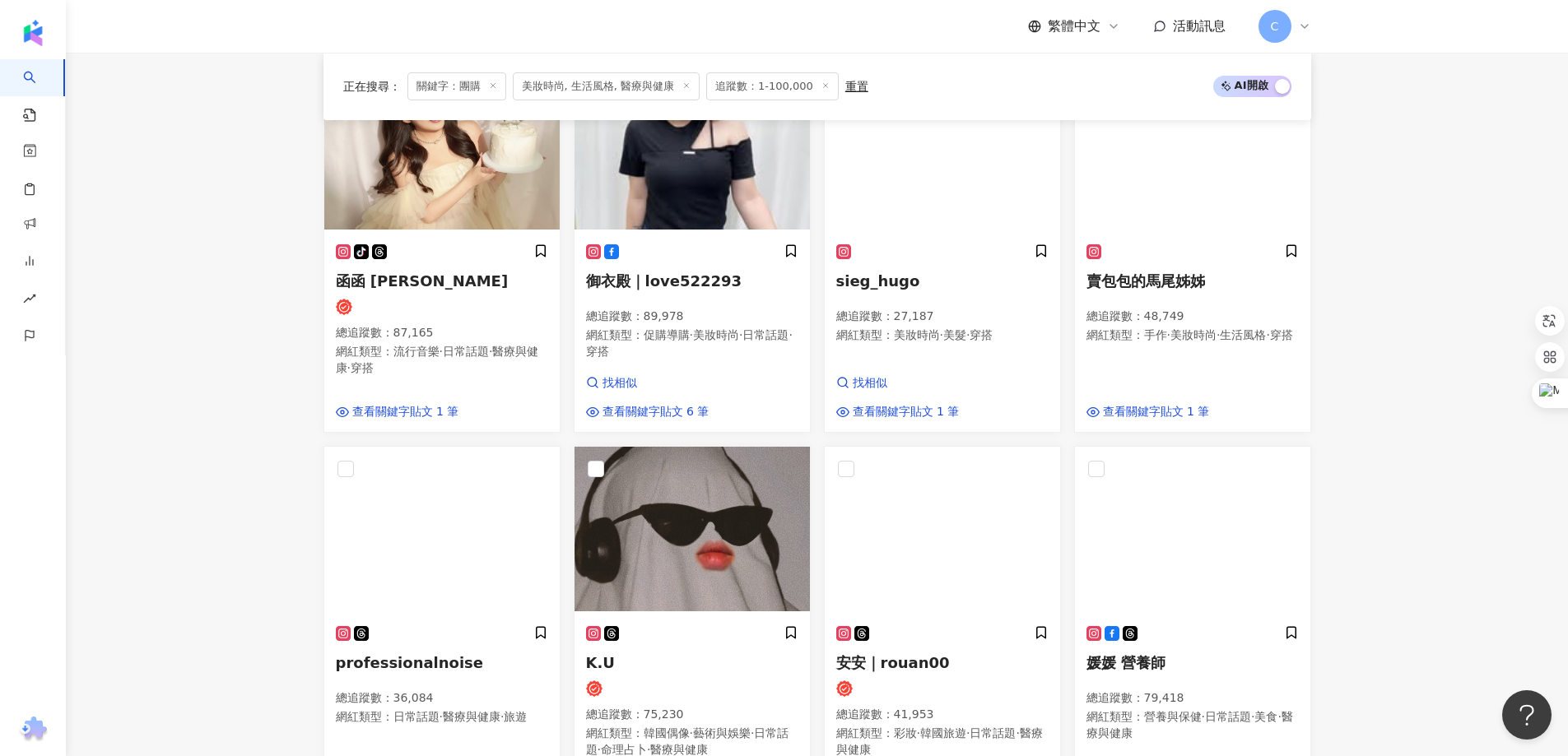
scroll to position [618, 0]
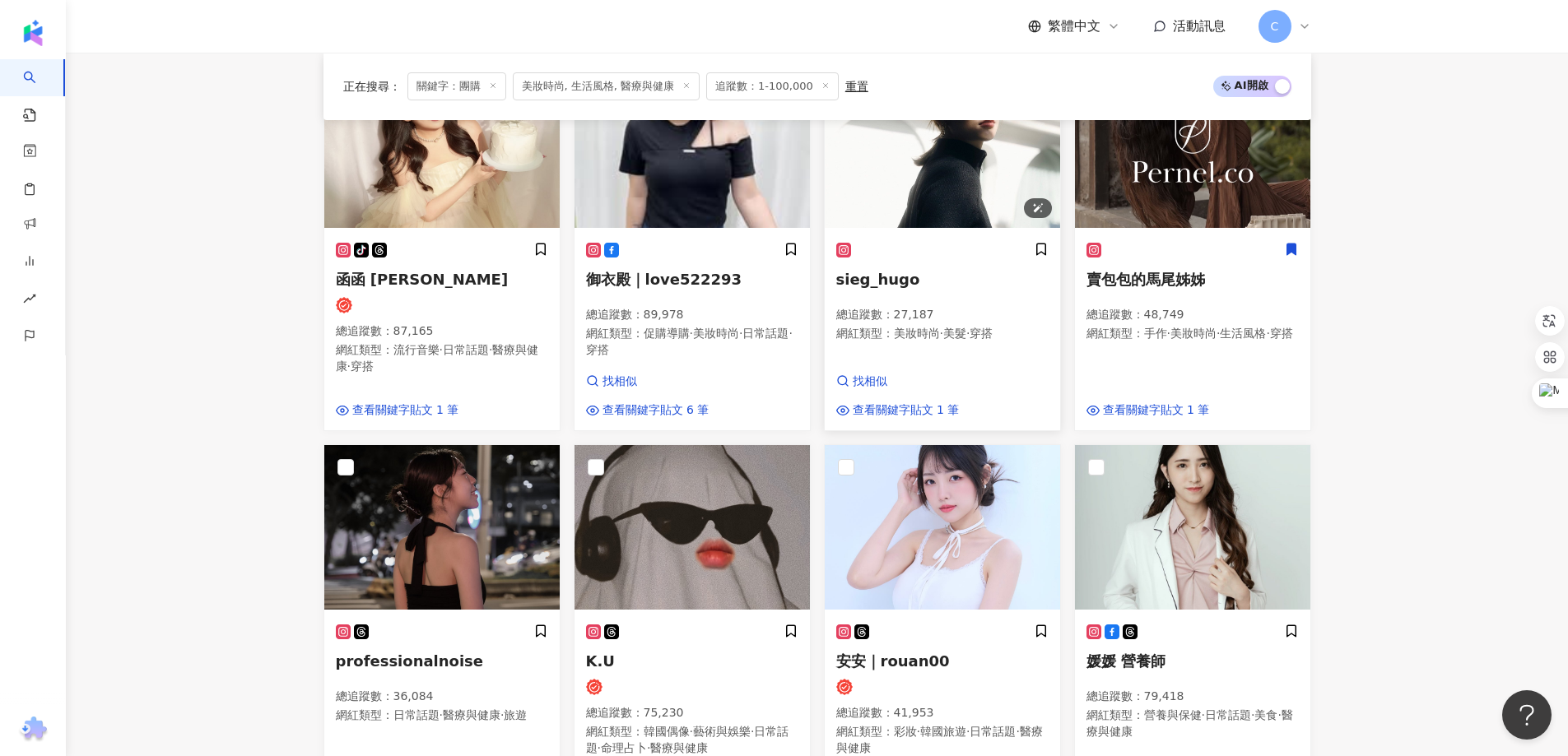
click at [948, 188] on img at bounding box center [943, 145] width 236 height 164
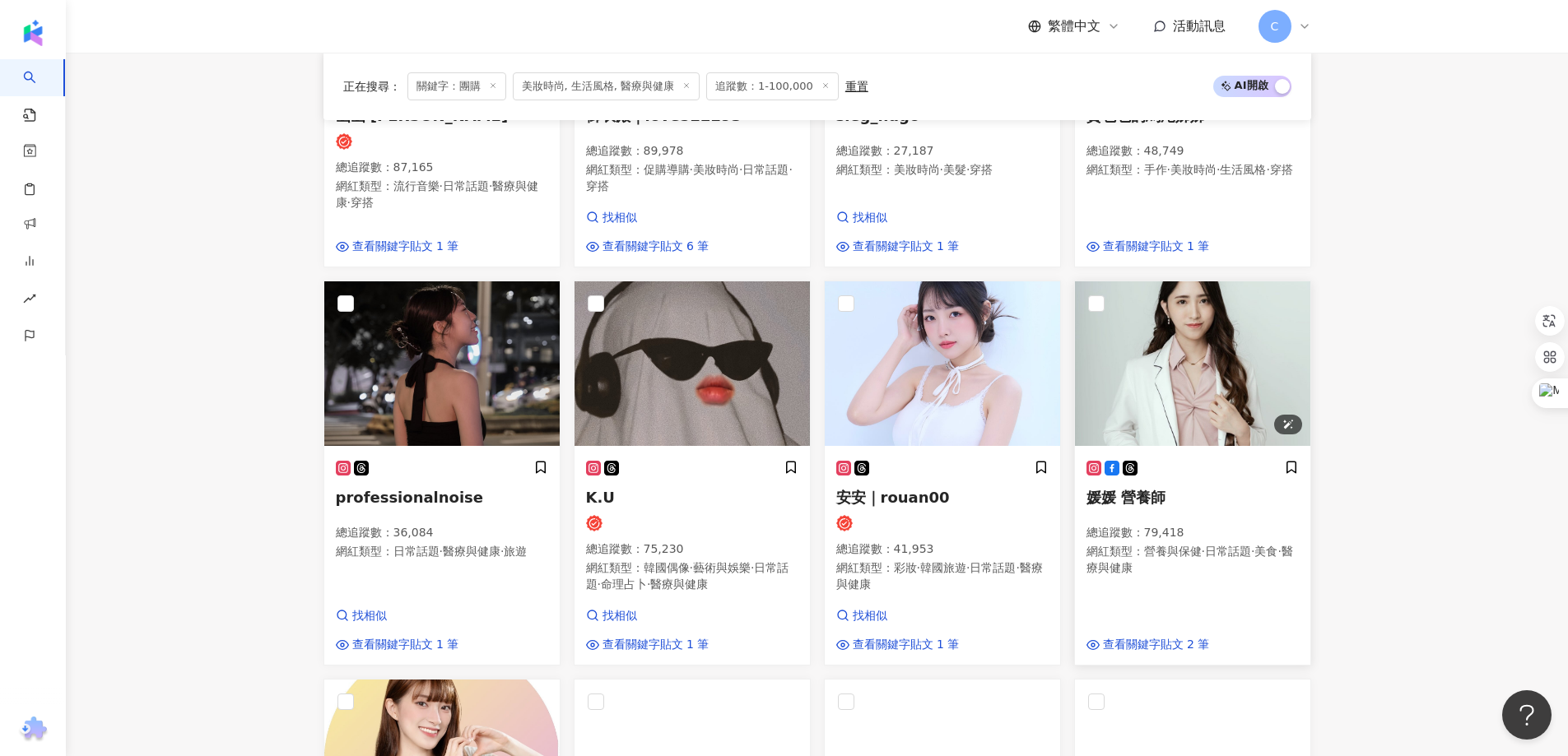
scroll to position [783, 0]
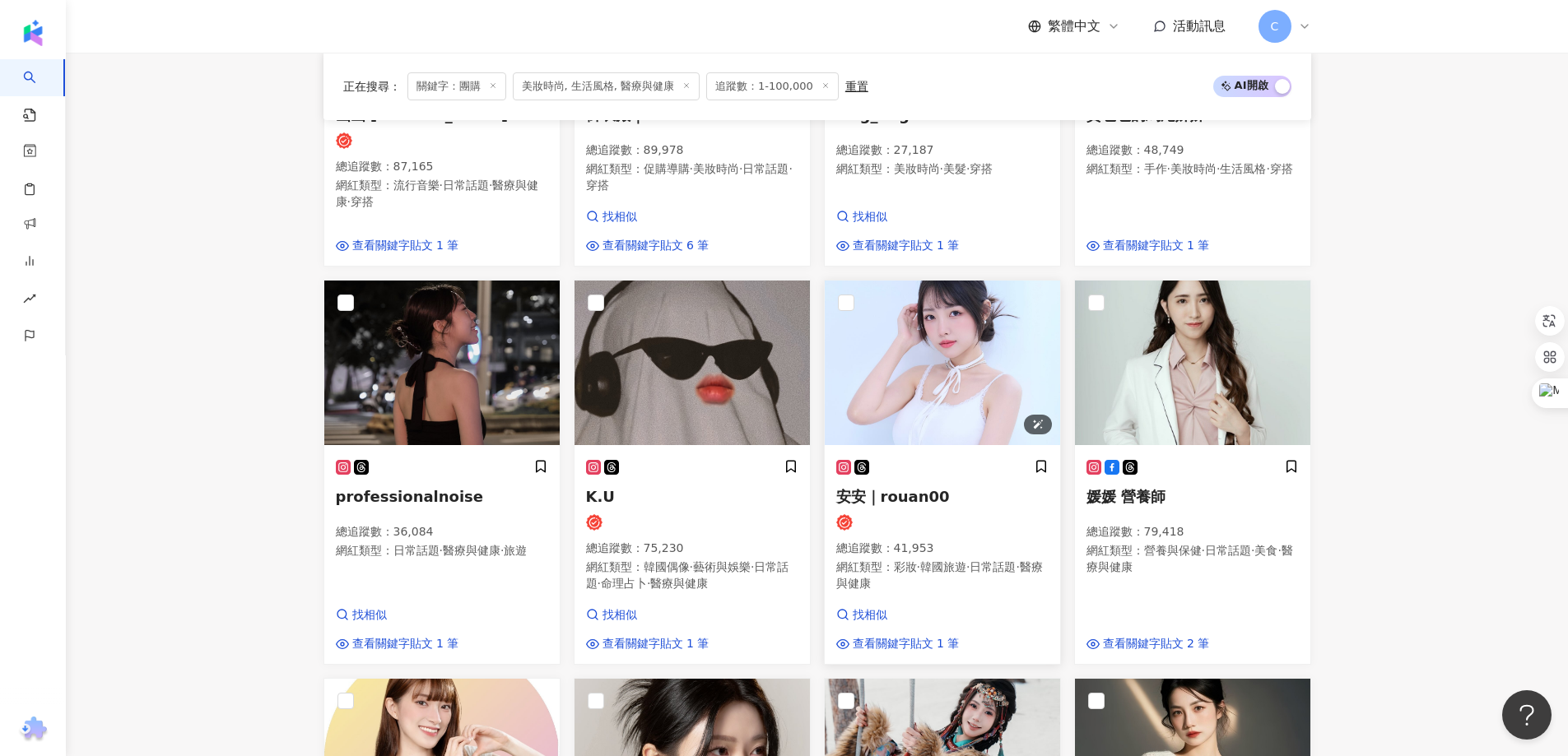
click at [936, 391] on img at bounding box center [943, 363] width 236 height 164
click at [1153, 387] on img at bounding box center [1193, 363] width 236 height 164
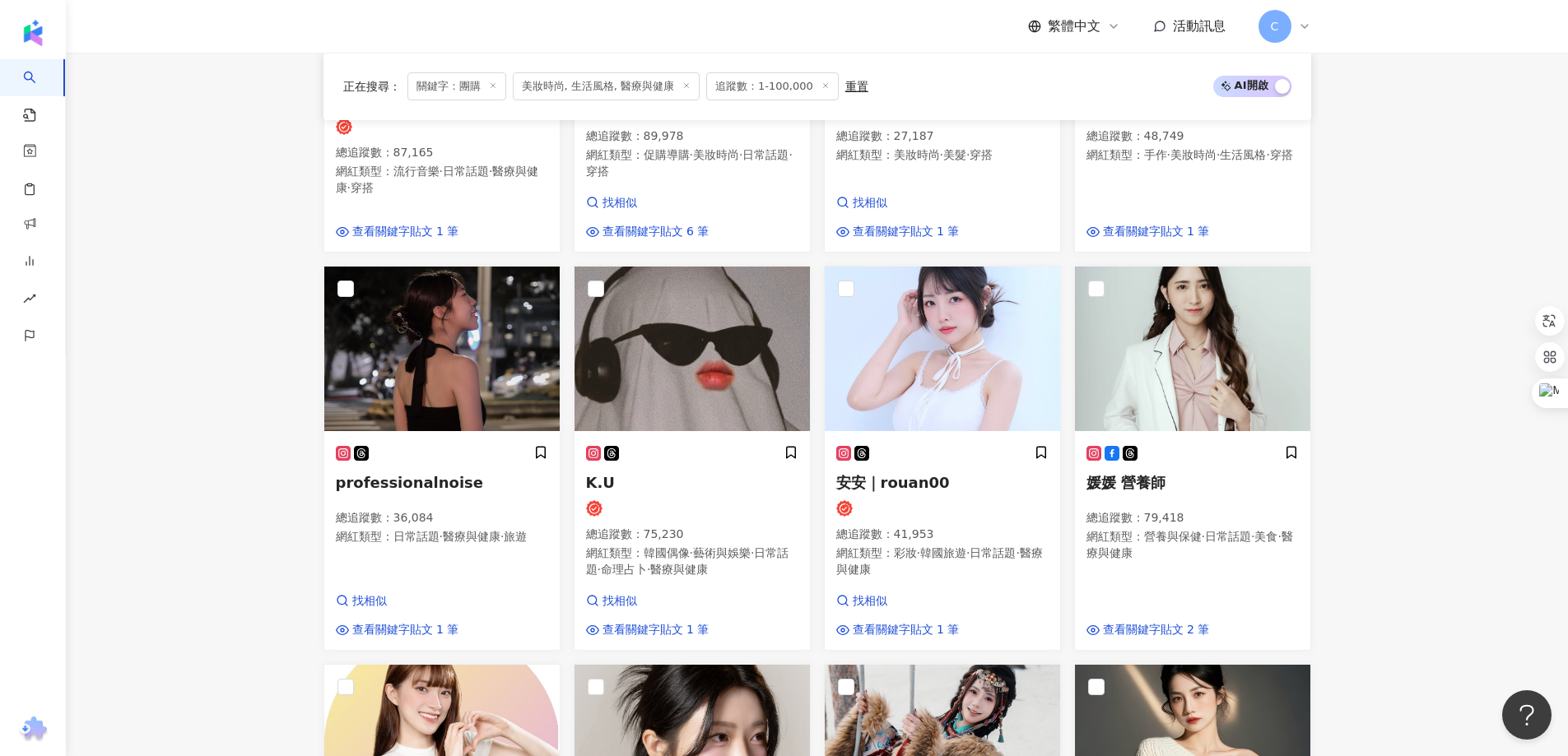
scroll to position [1112, 0]
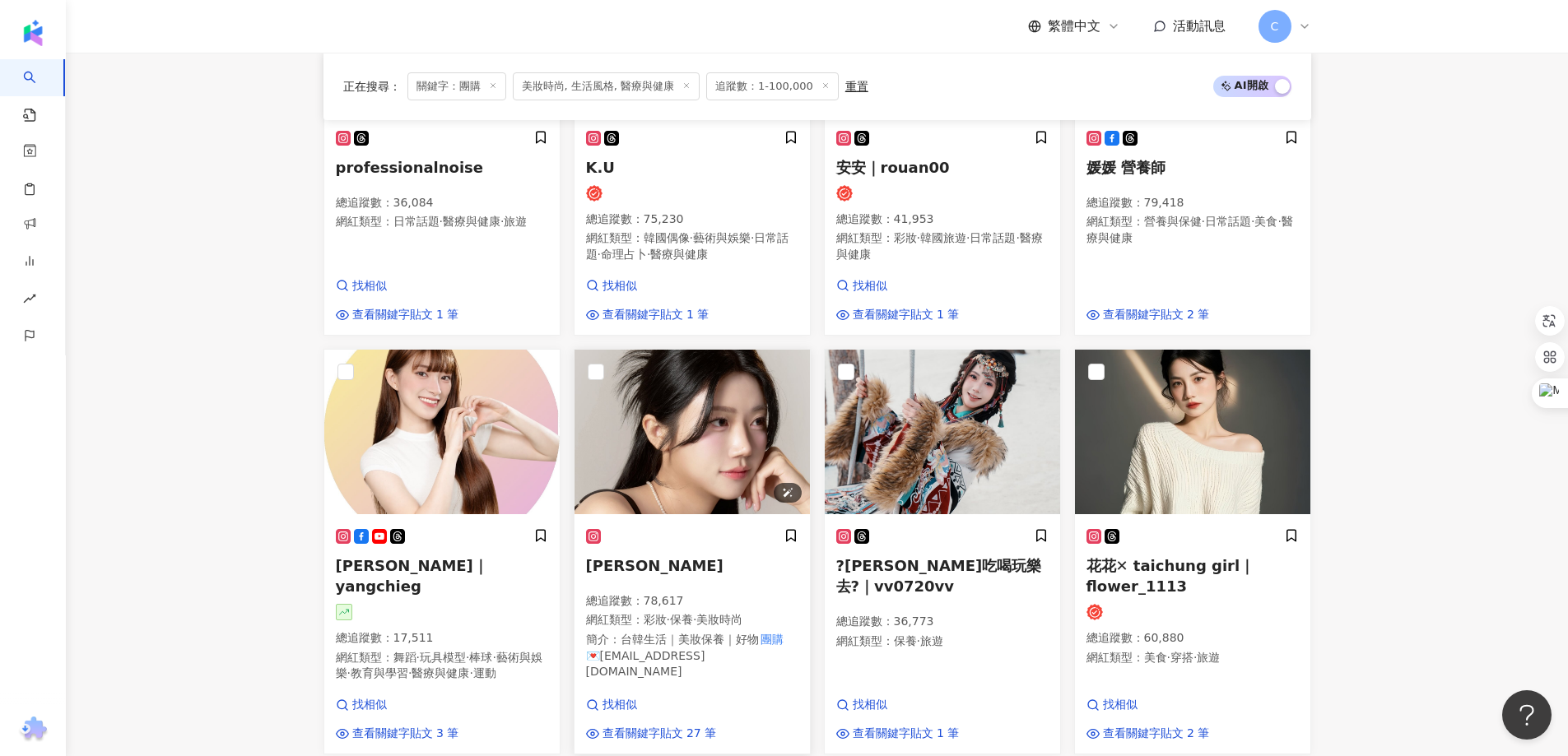
click at [694, 442] on img at bounding box center [692, 432] width 236 height 164
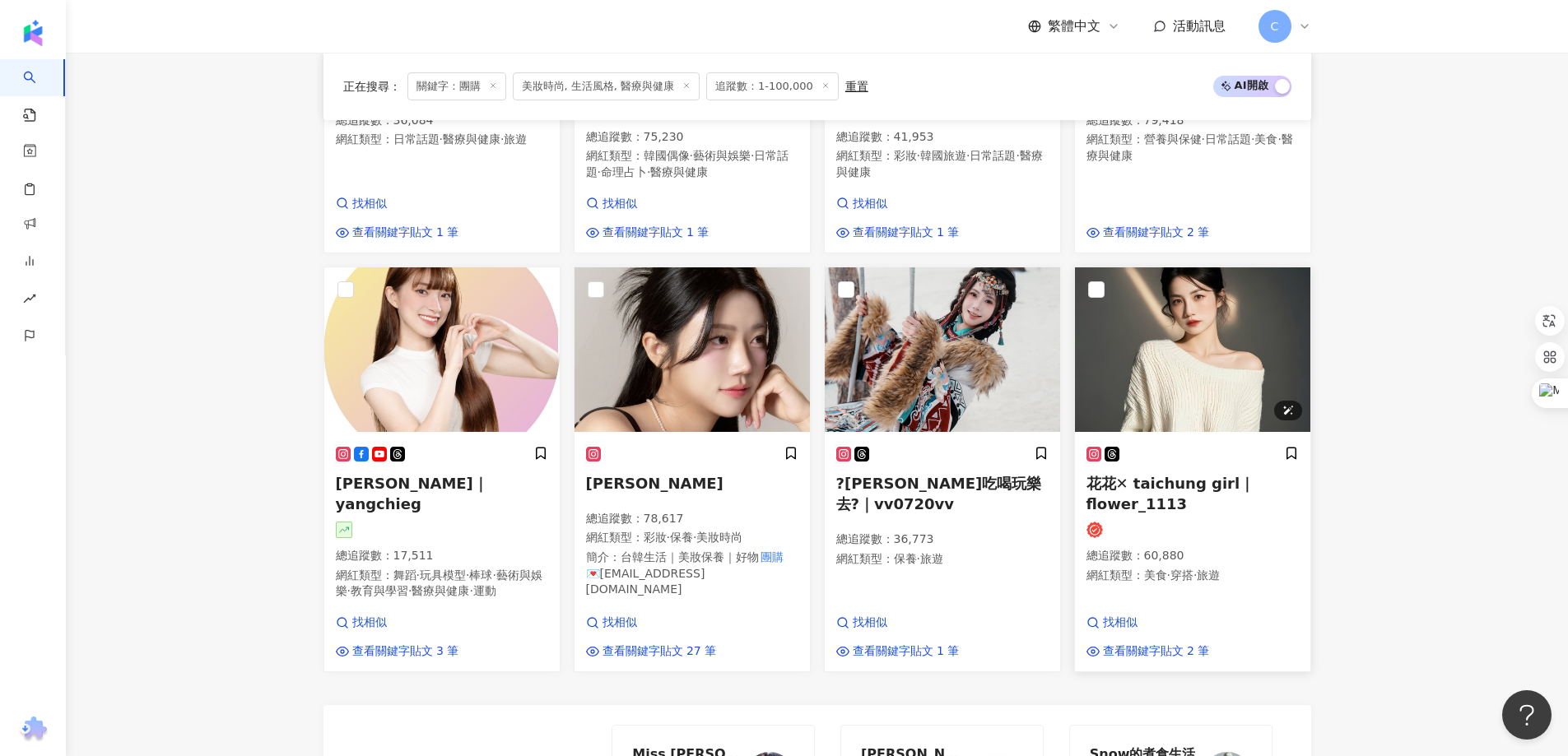
click at [1153, 372] on img at bounding box center [1193, 349] width 236 height 164
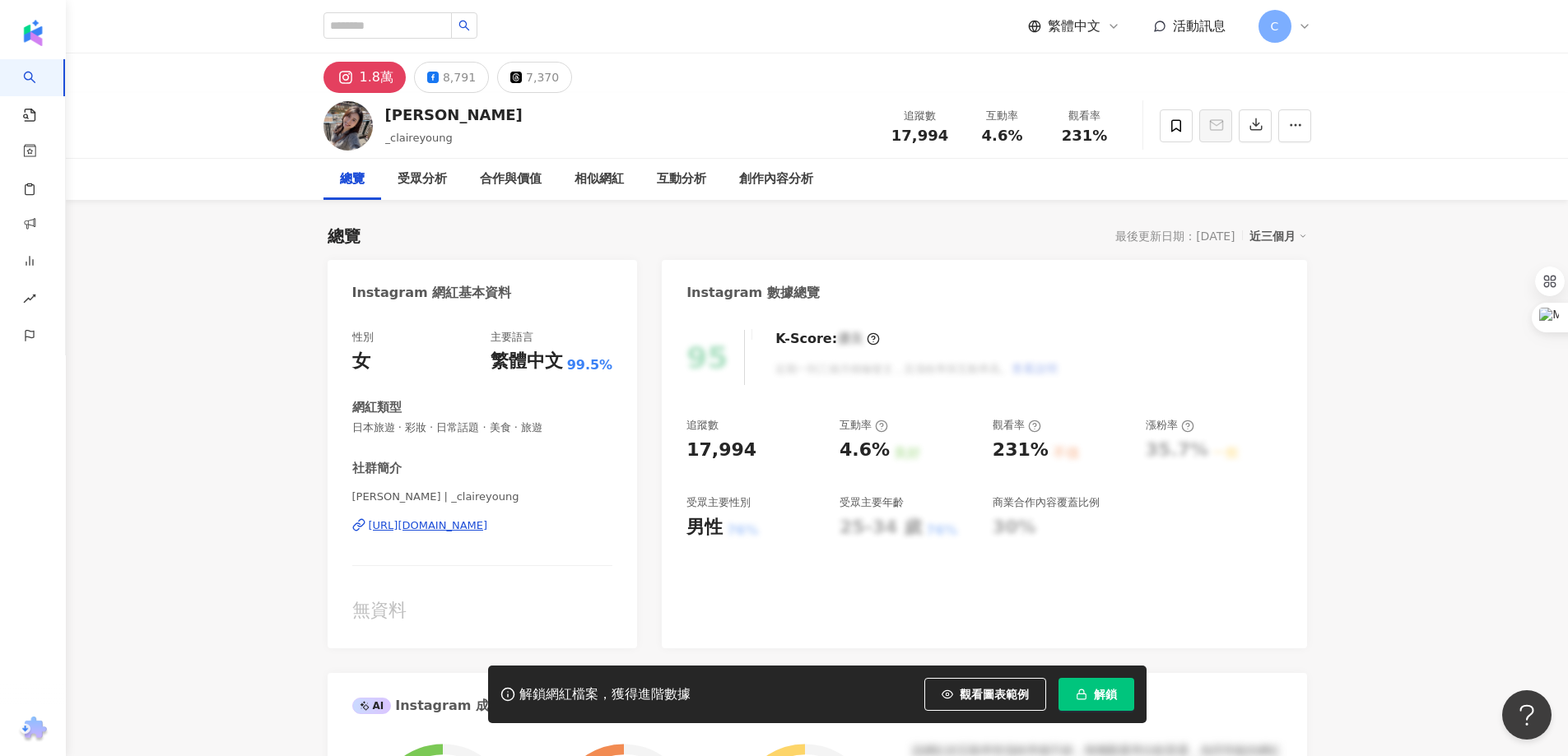
click at [488, 527] on div "https://www.instagram.com/_claireyoung/" at bounding box center [428, 526] width 120 height 15
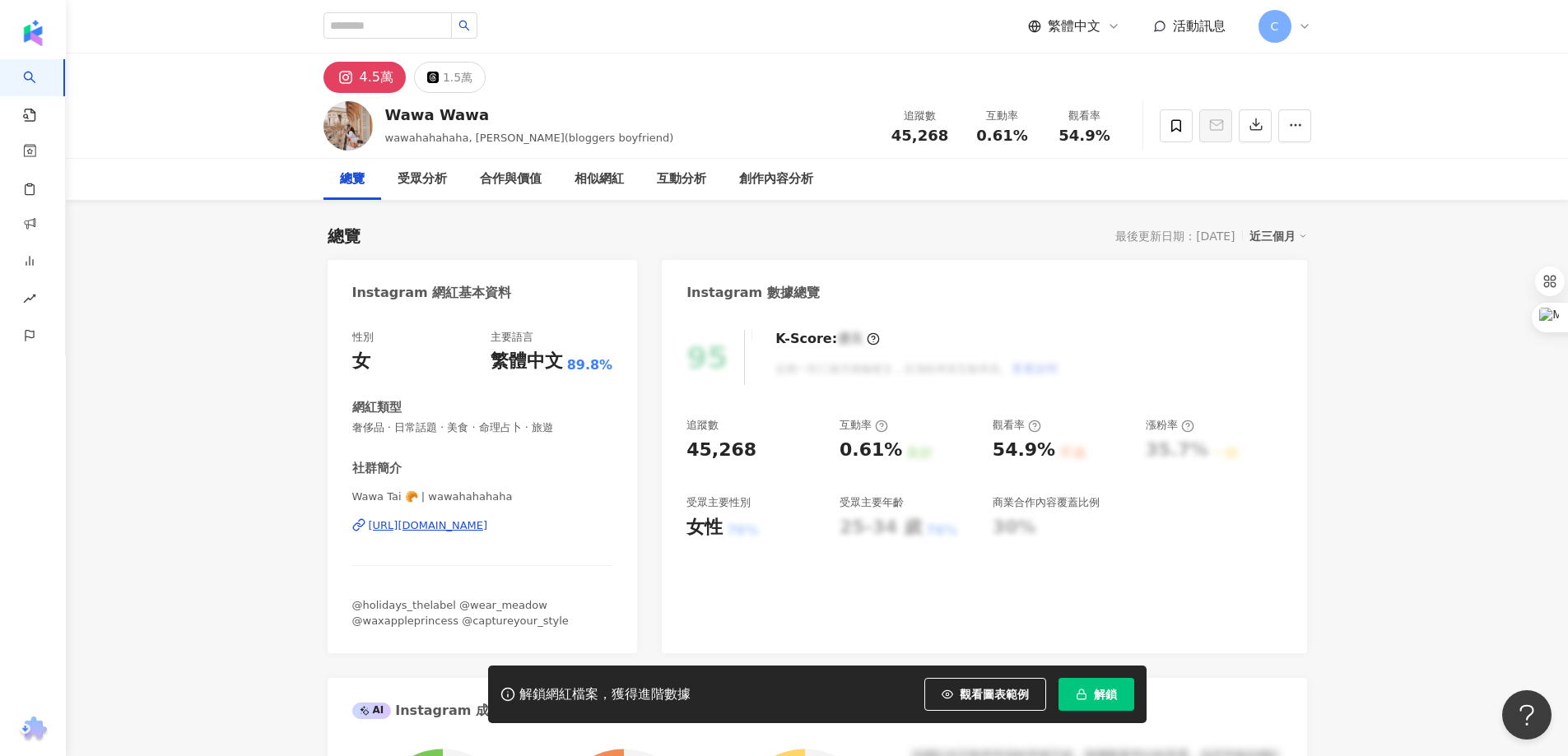
click at [488, 527] on div "https://www.instagram.com/wawahahahaha/" at bounding box center [428, 526] width 120 height 15
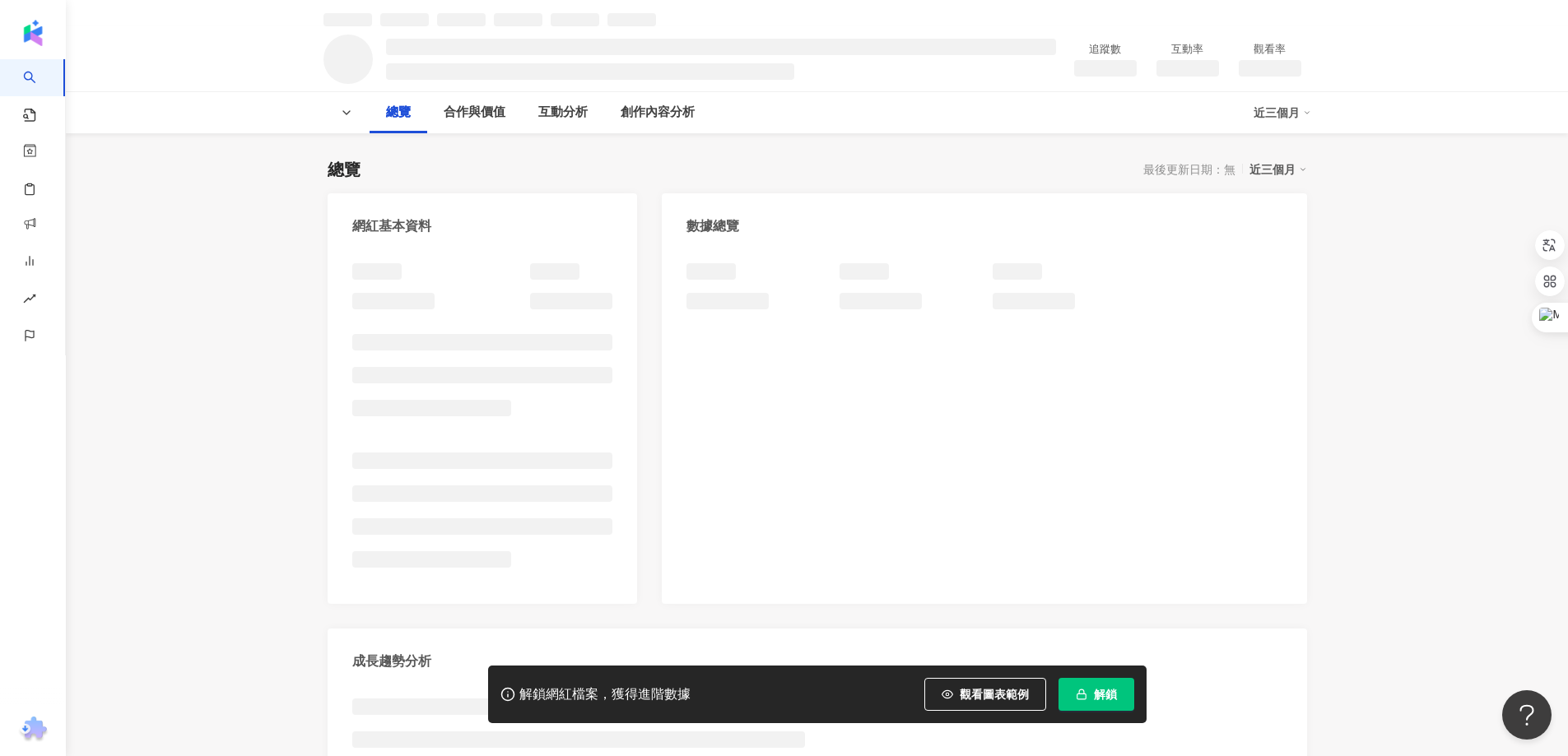
scroll to position [82, 0]
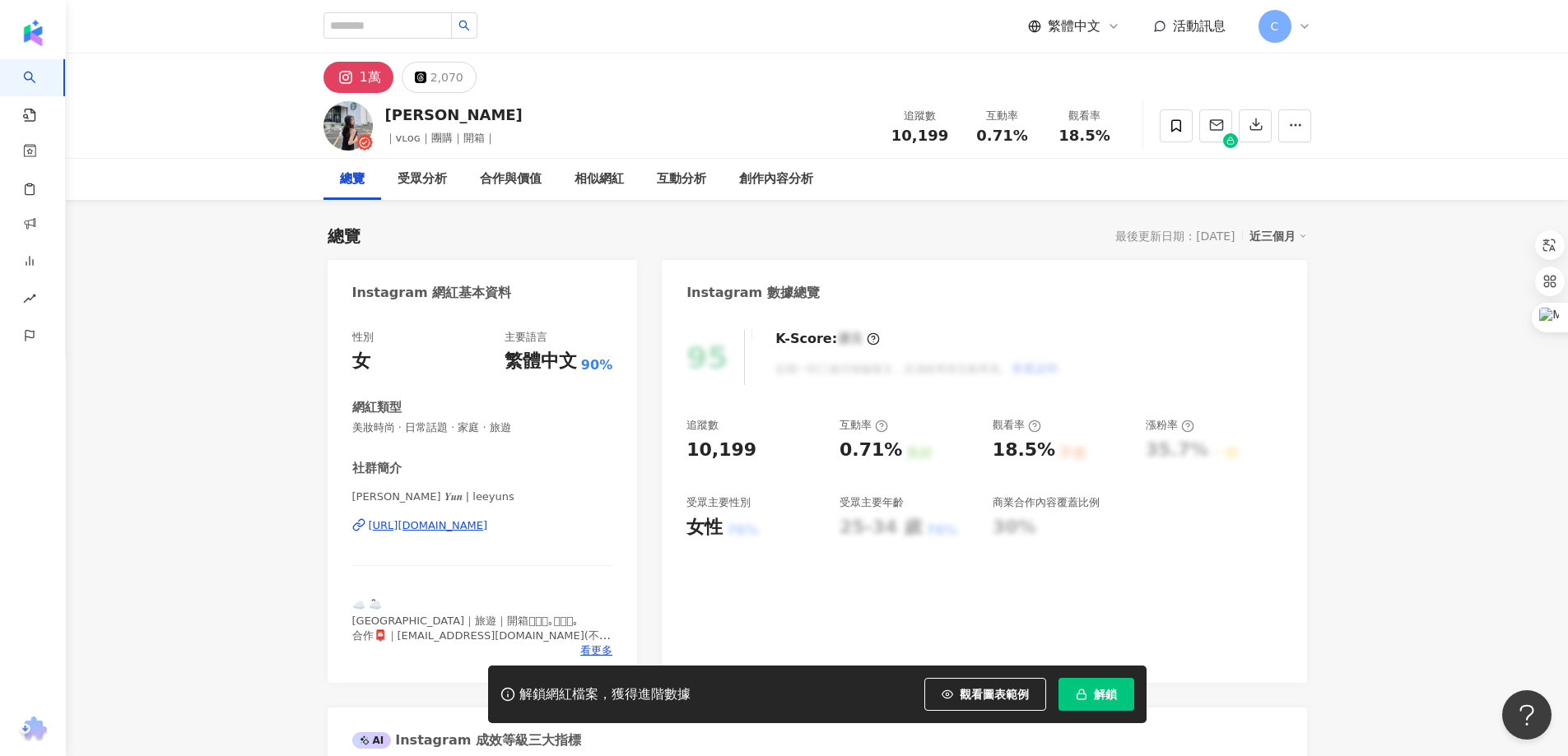
click at [471, 526] on div "https://www.instagram.com/leeyuns/" at bounding box center [428, 526] width 120 height 15
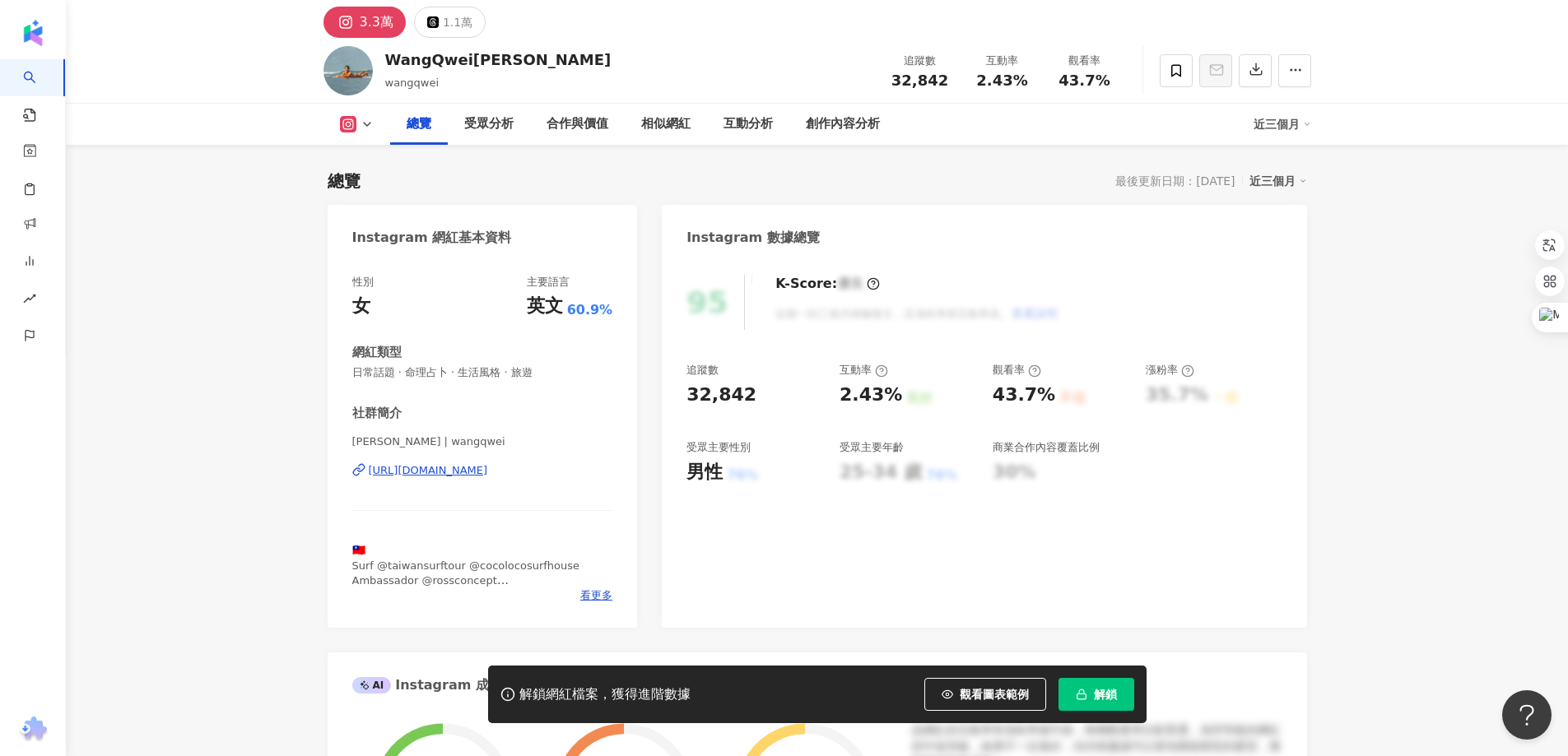
scroll to position [82, 0]
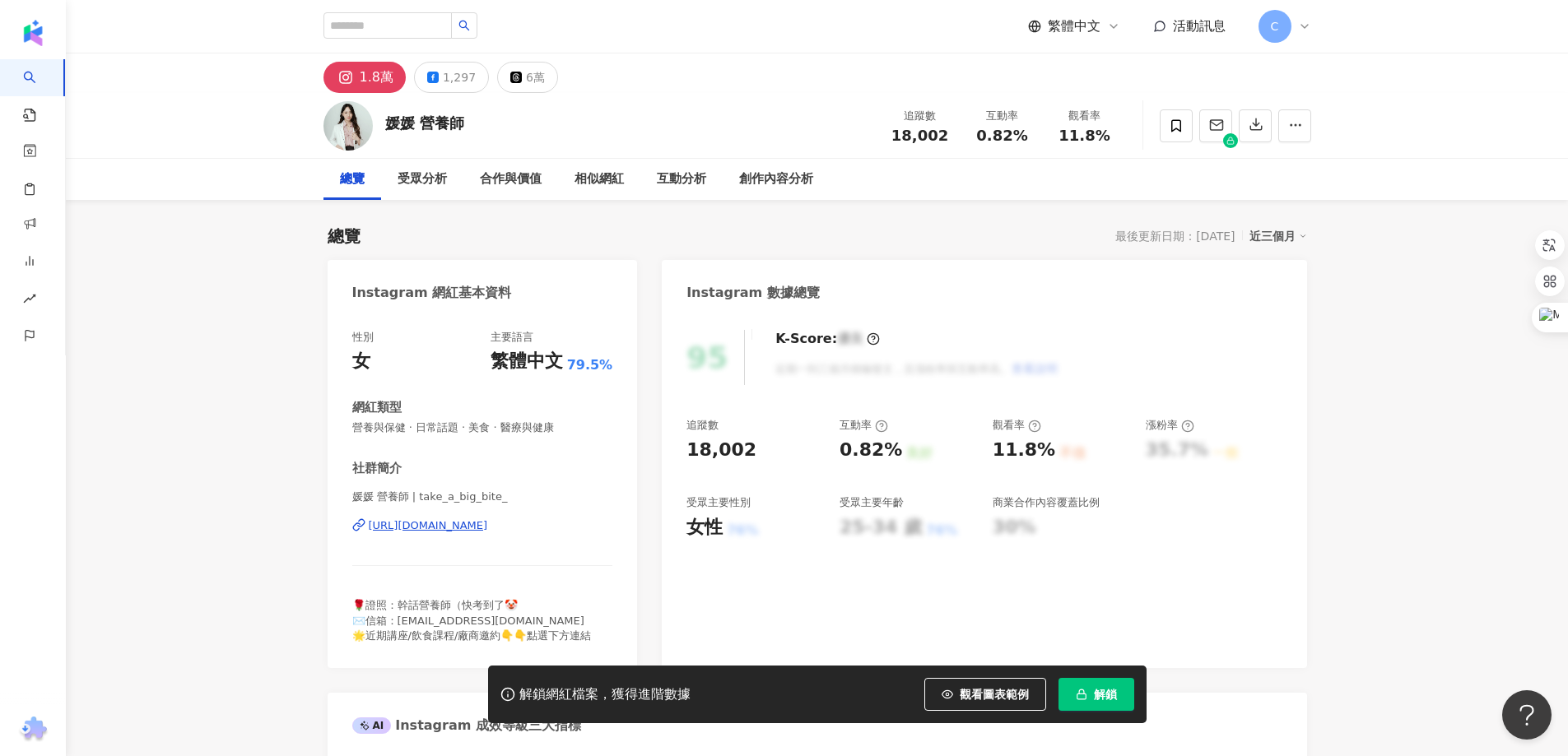
click at [488, 524] on div "https://www.instagram.com/take_a_big_bite_/" at bounding box center [428, 526] width 120 height 15
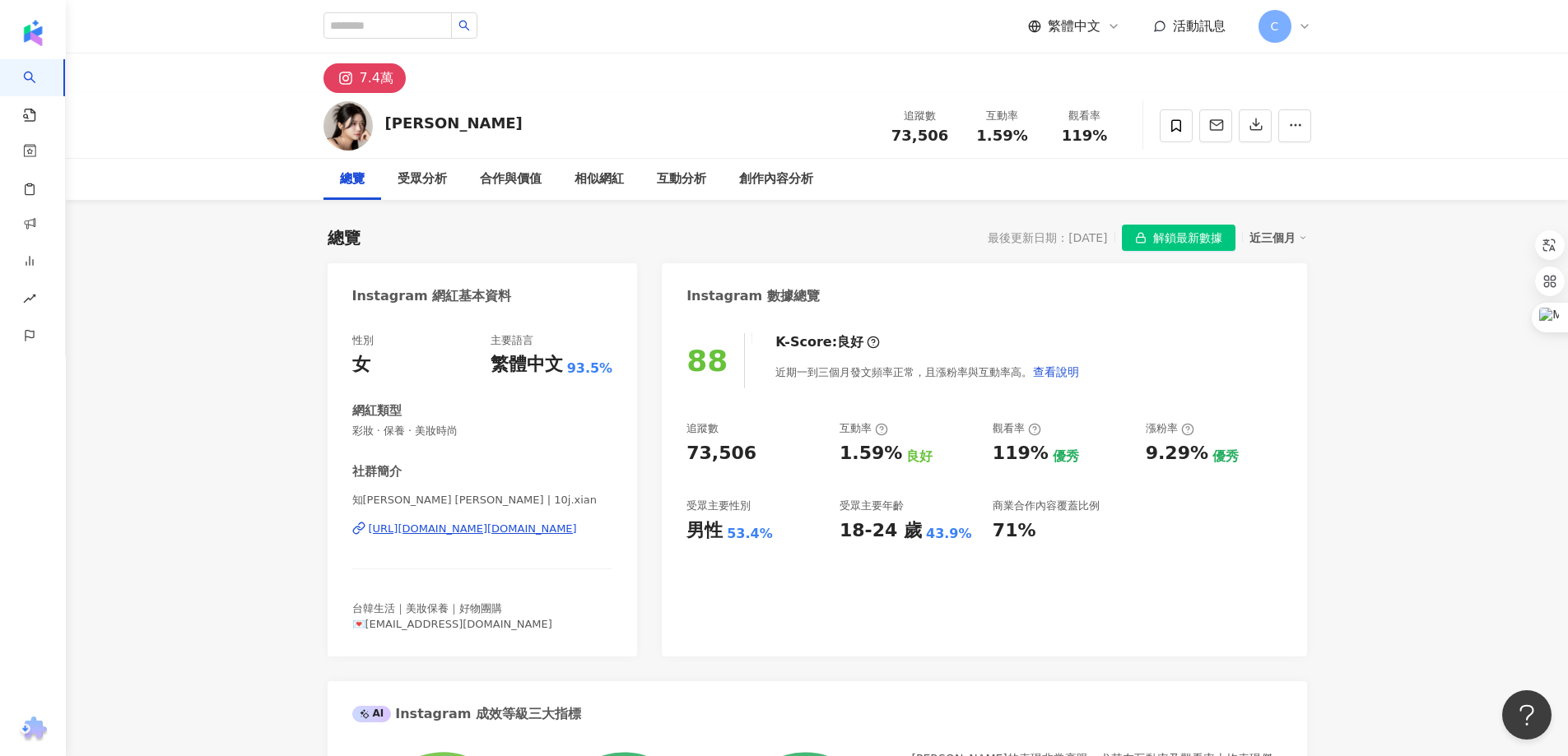
click at [508, 529] on div "https://www.instagram.com/10j.xian/" at bounding box center [472, 529] width 208 height 15
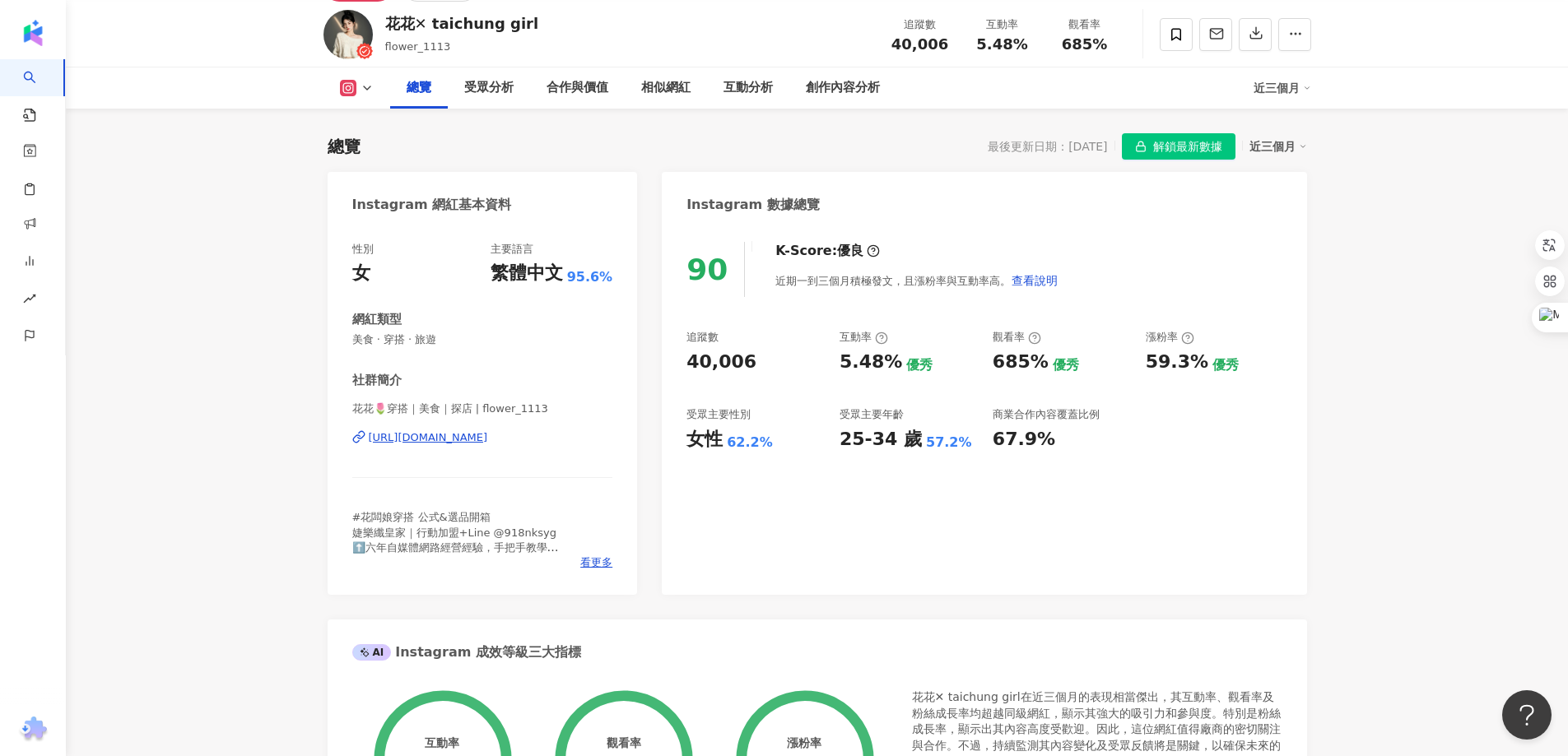
scroll to position [82, 0]
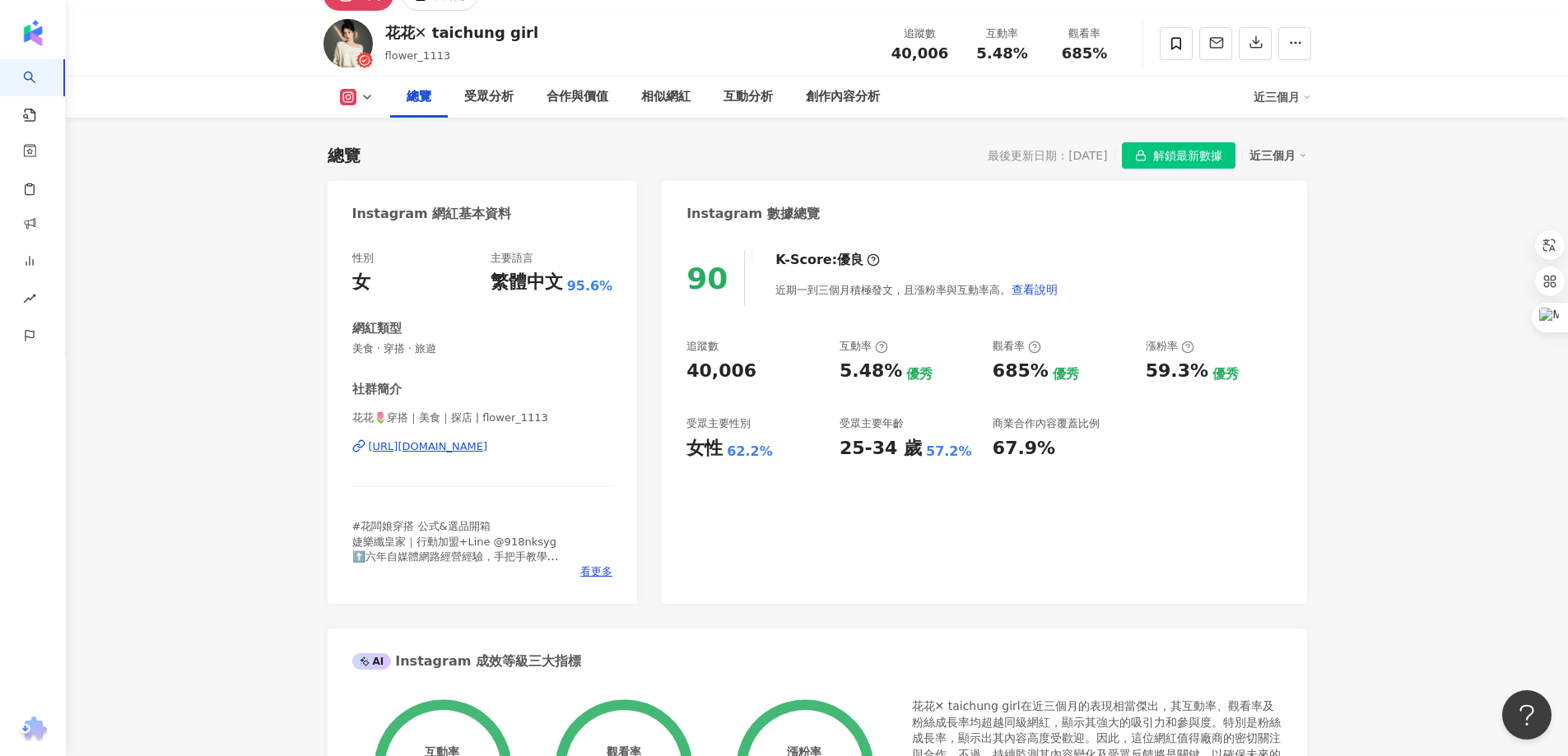
click at [488, 446] on div "[URL][DOMAIN_NAME]" at bounding box center [428, 446] width 120 height 15
